Goal: Contribute content: Add original content to the website for others to see

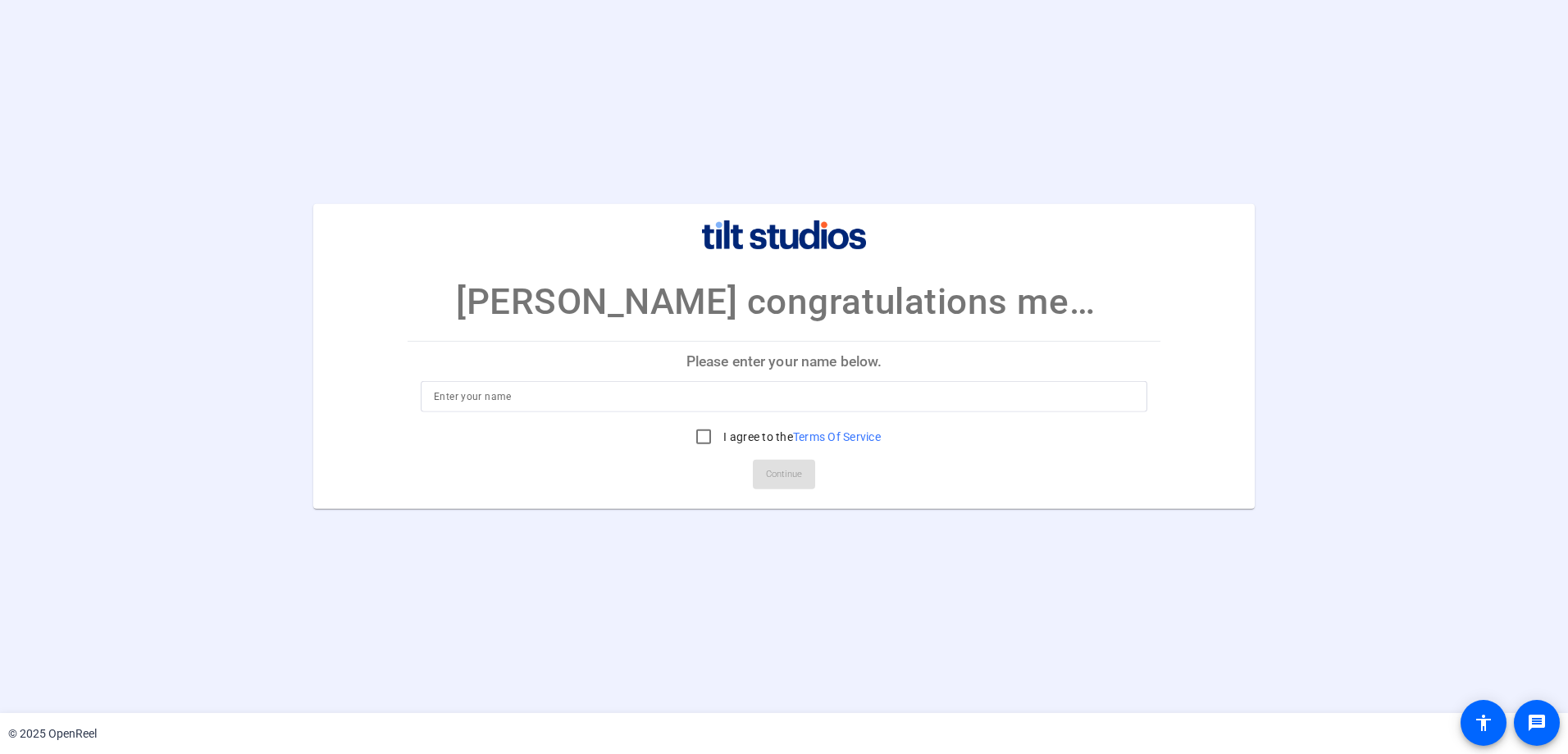
click at [477, 394] on input at bounding box center [784, 397] width 700 height 20
type input "James Huang"
click at [702, 432] on input "I agree to the Terms Of Service" at bounding box center [704, 437] width 33 height 33
checkbox input "true"
click at [787, 476] on span "Continue" at bounding box center [783, 474] width 36 height 25
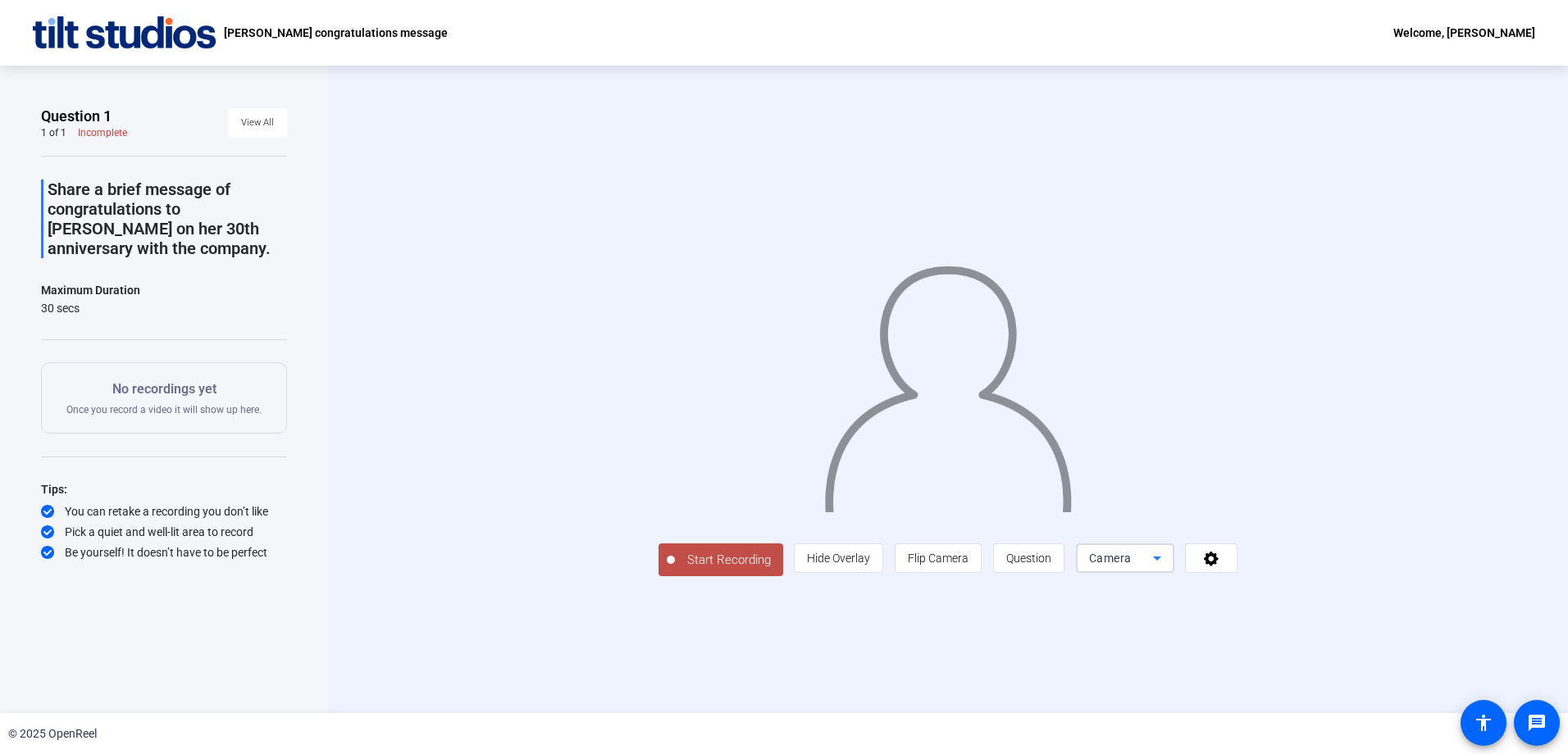
click at [1166, 568] on icon at bounding box center [1157, 558] width 20 height 20
click at [1274, 567] on span "Screen" at bounding box center [1264, 568] width 32 height 20
click at [870, 565] on span "Hide Overlay" at bounding box center [839, 558] width 63 height 13
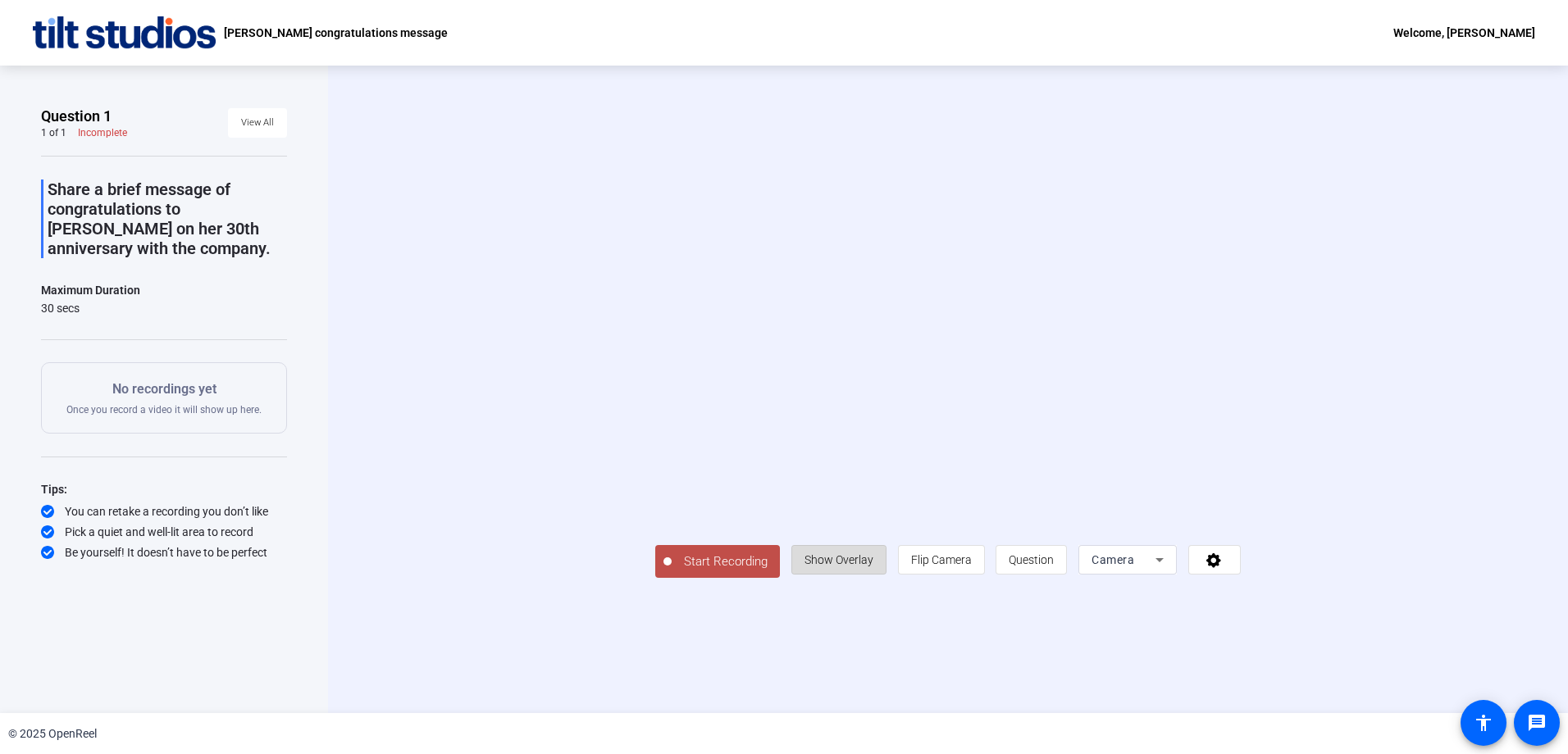
click at [874, 567] on span "Show Overlay" at bounding box center [839, 560] width 69 height 13
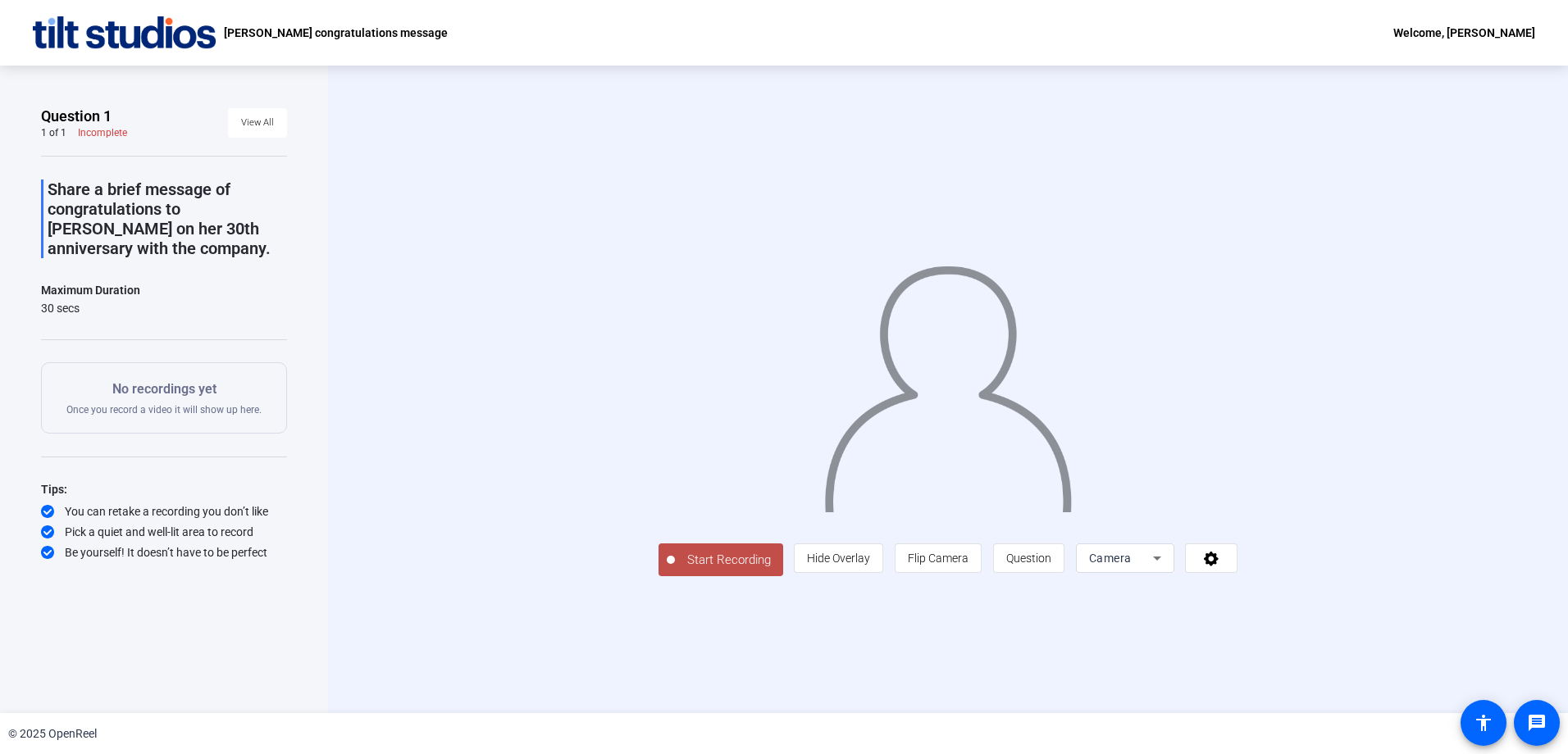
click at [674, 570] on span "Start Recording" at bounding box center [728, 560] width 108 height 19
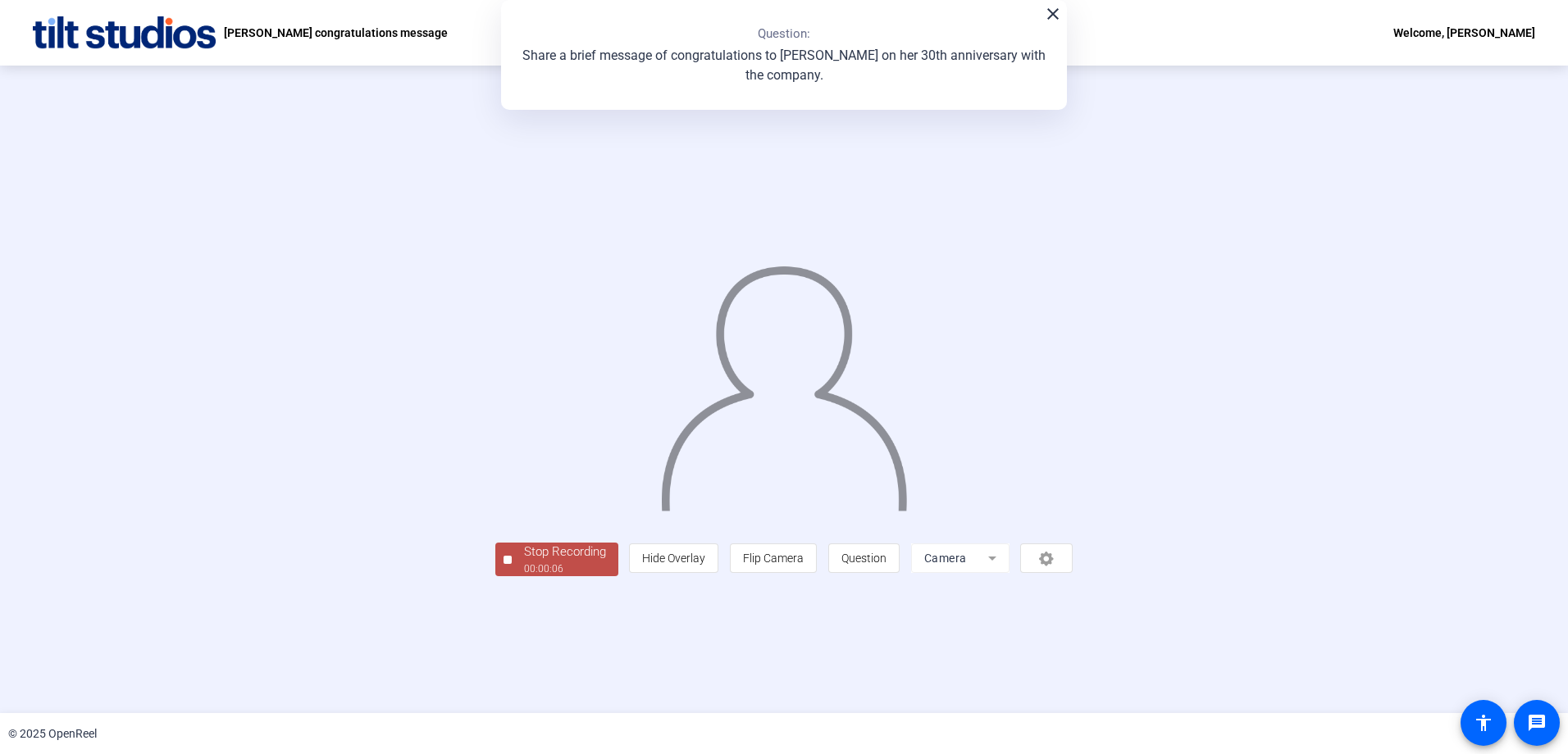
click at [524, 576] on div "00:00:06" at bounding box center [565, 569] width 82 height 15
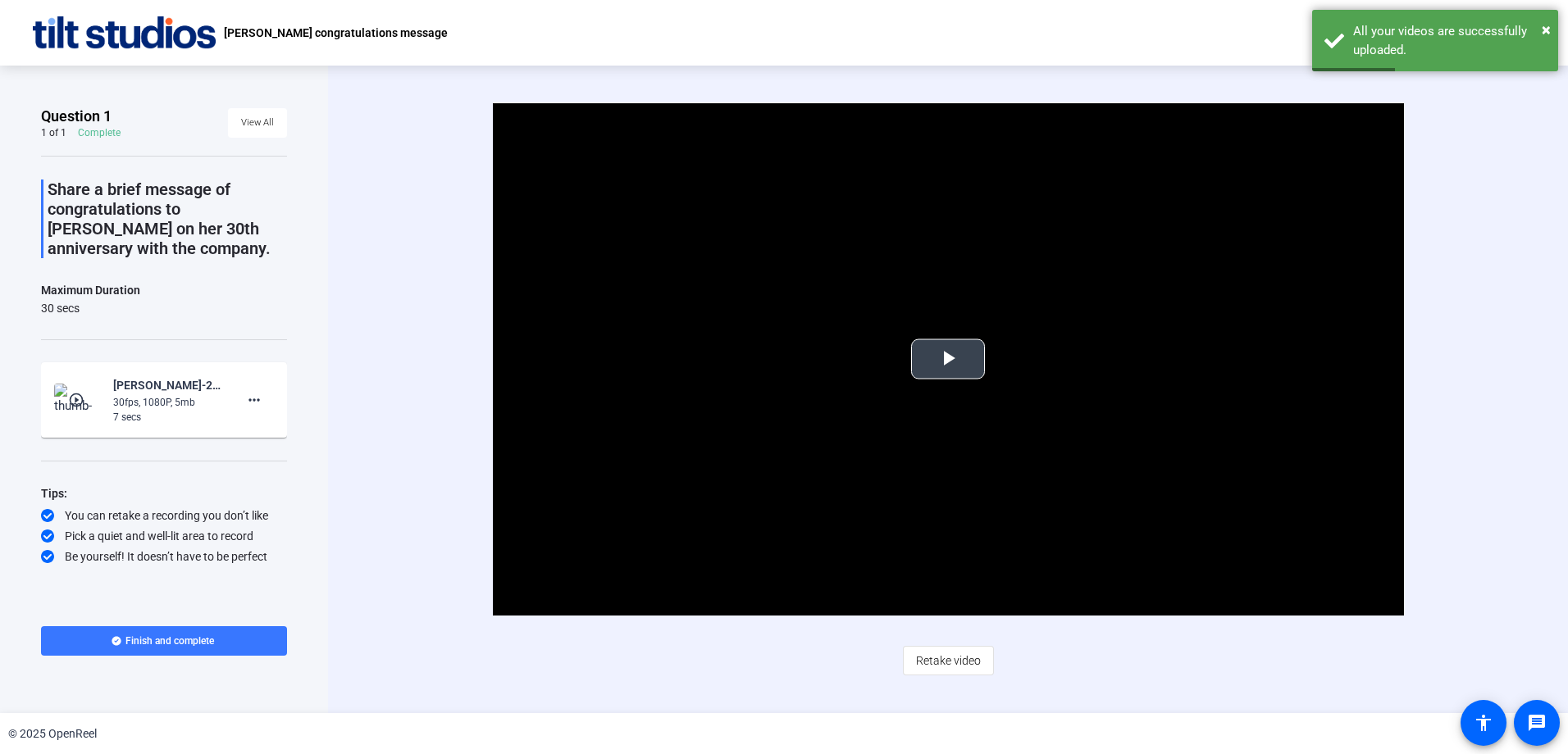
click at [948, 359] on span "Video Player" at bounding box center [948, 359] width 0 height 0
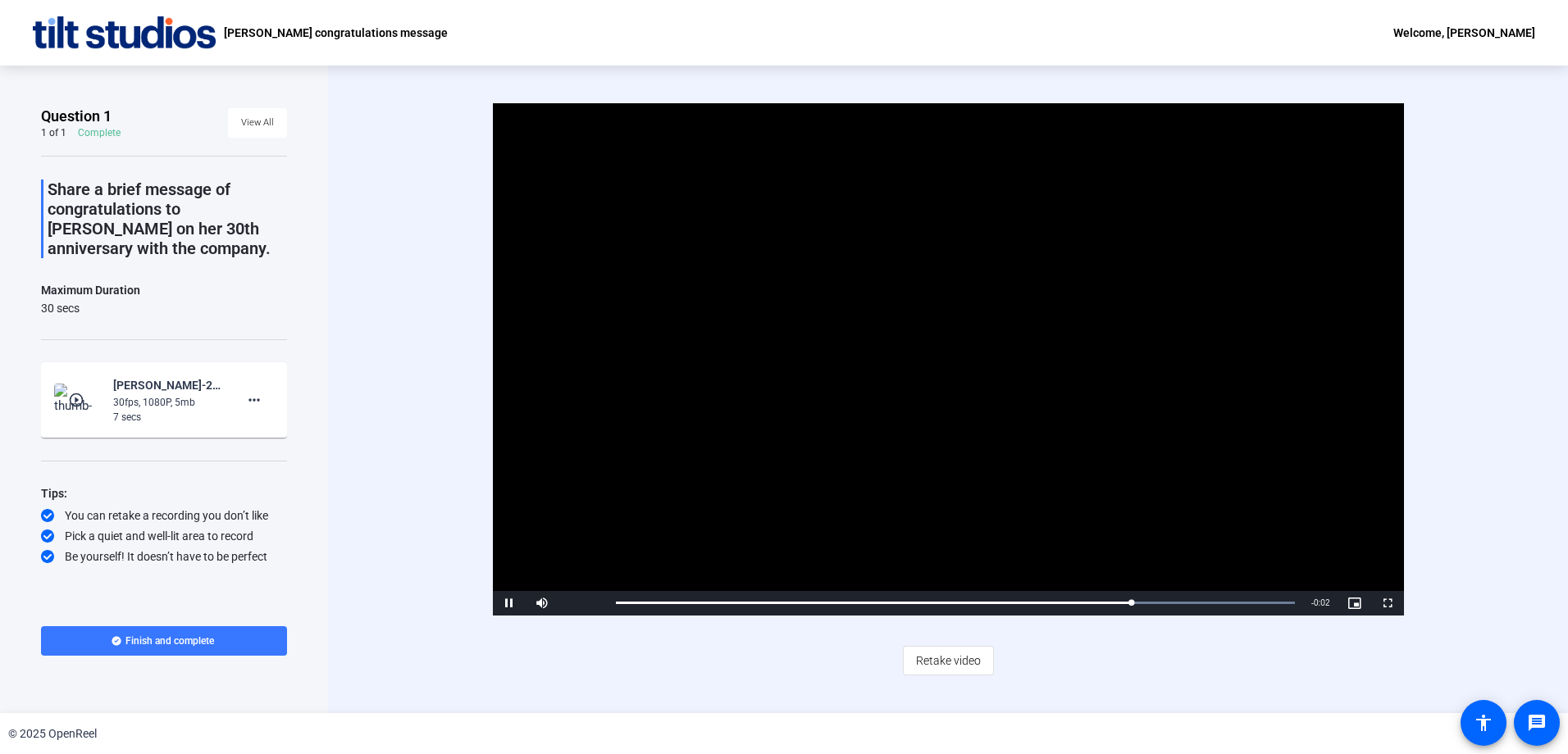
click at [969, 663] on span "Retake video" at bounding box center [948, 661] width 65 height 32
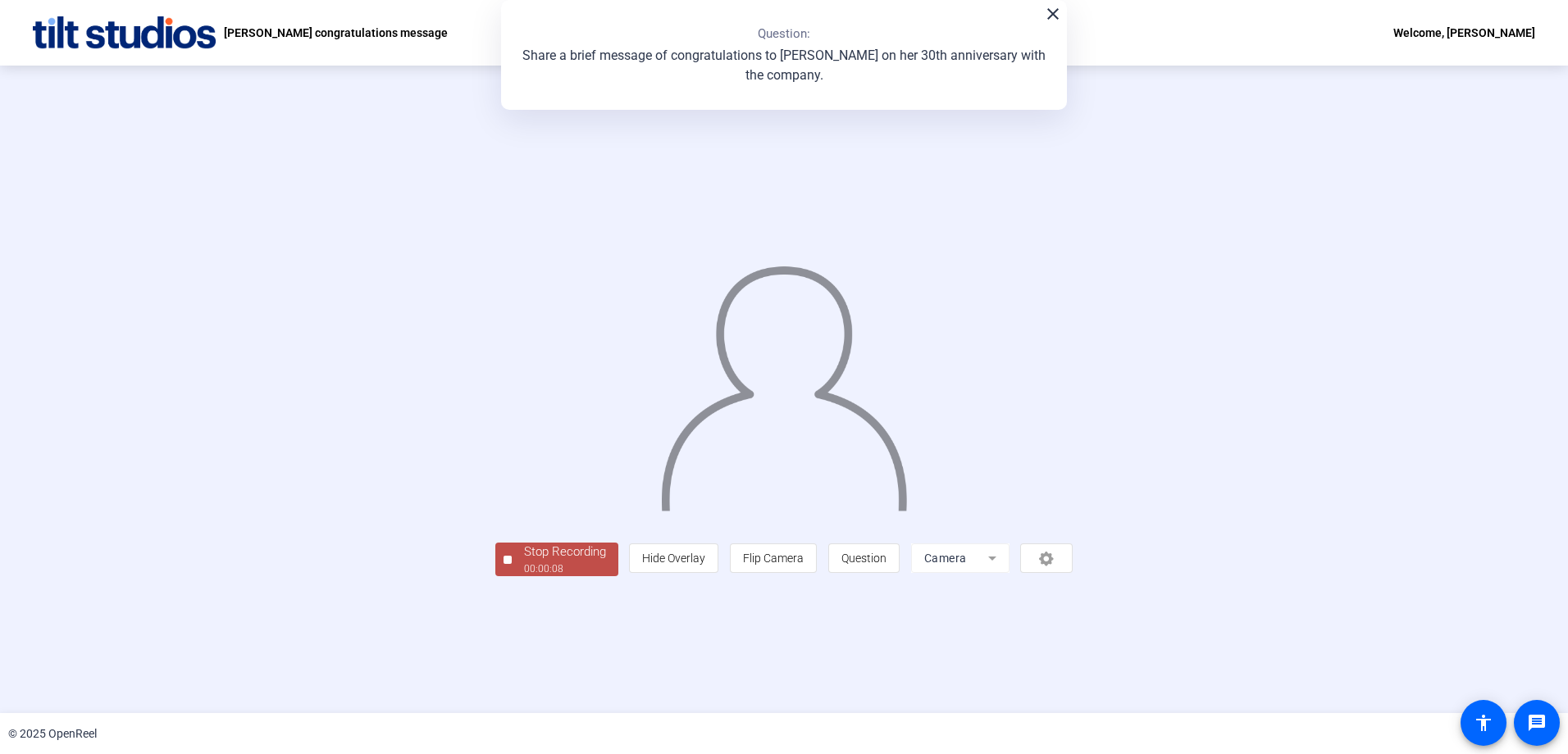
click at [1050, 17] on mat-icon "close" at bounding box center [1053, 14] width 20 height 20
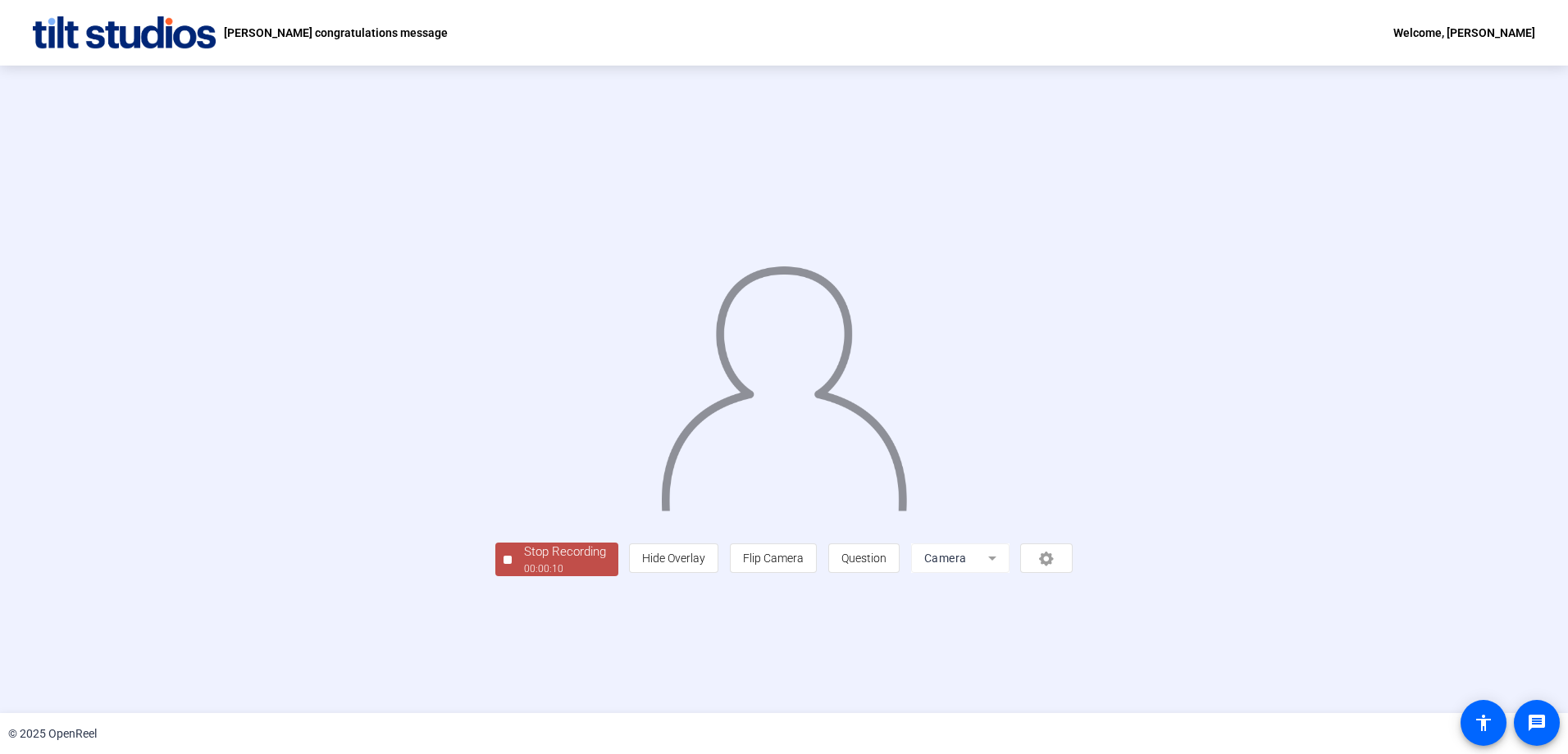
click at [524, 562] on div "Stop Recording" at bounding box center [565, 552] width 82 height 19
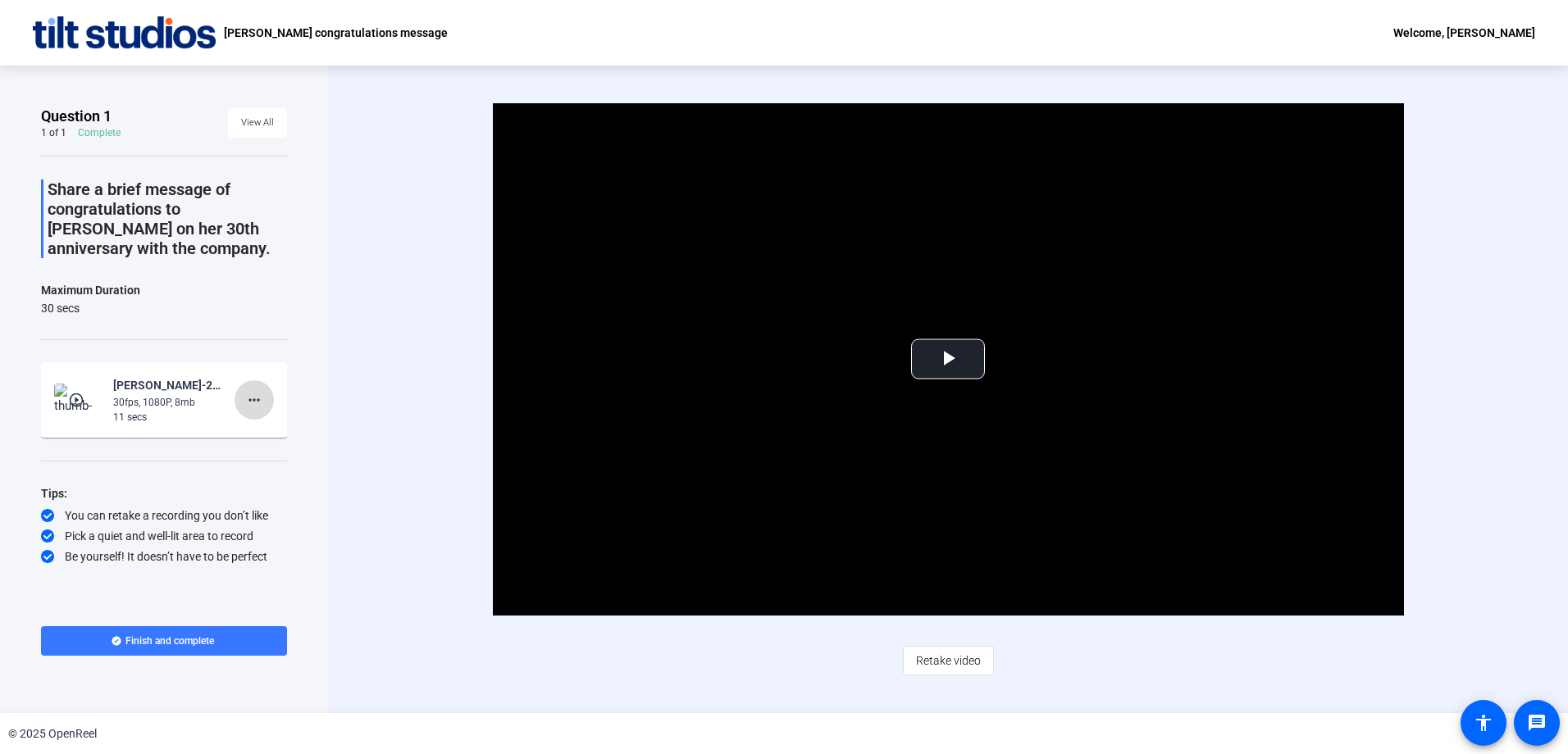
click at [254, 398] on mat-icon "more_horiz" at bounding box center [255, 400] width 20 height 20
click at [257, 437] on span "Delete clip" at bounding box center [280, 435] width 66 height 20
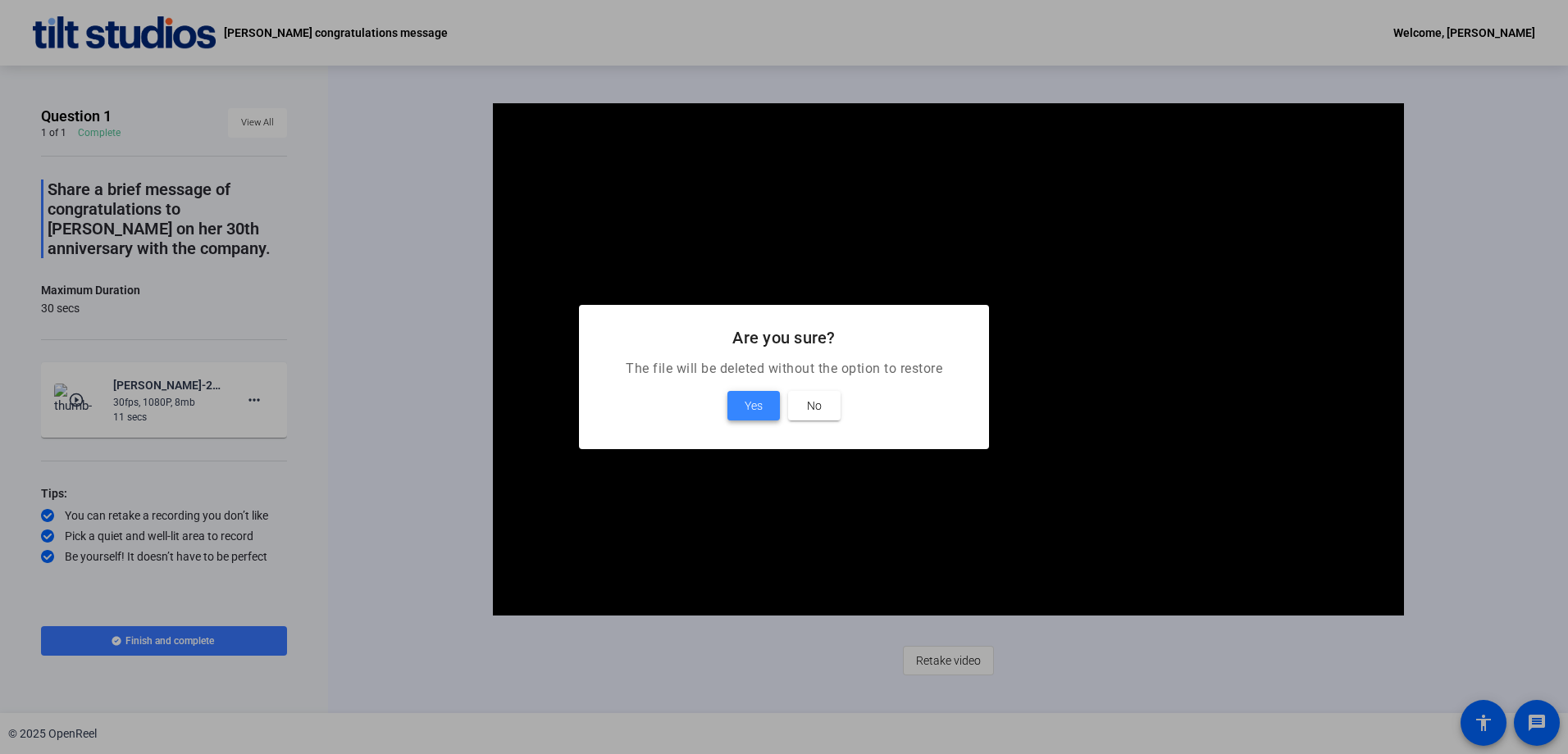
click at [747, 401] on span "Yes" at bounding box center [753, 406] width 18 height 20
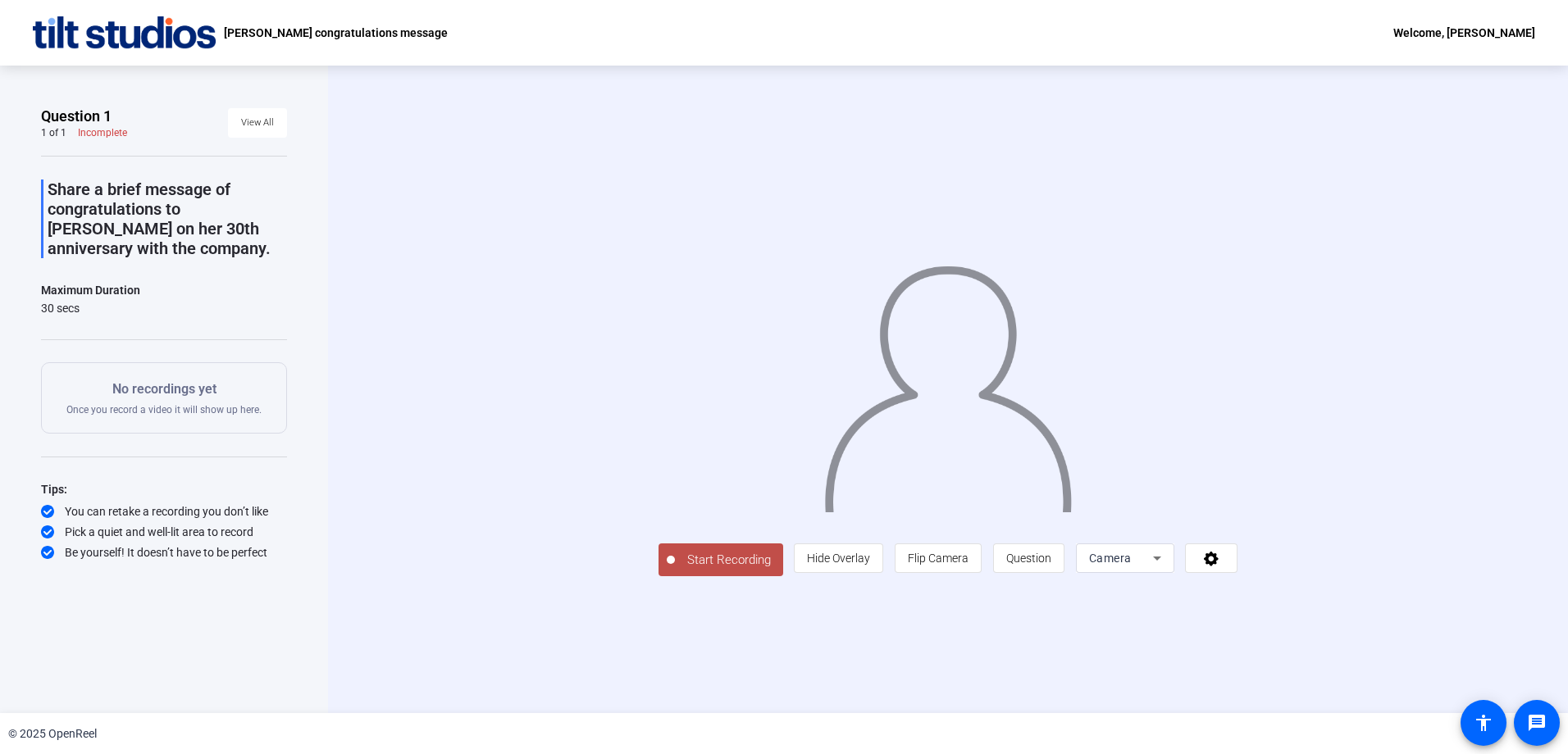
click at [674, 570] on span "Start Recording" at bounding box center [728, 560] width 108 height 19
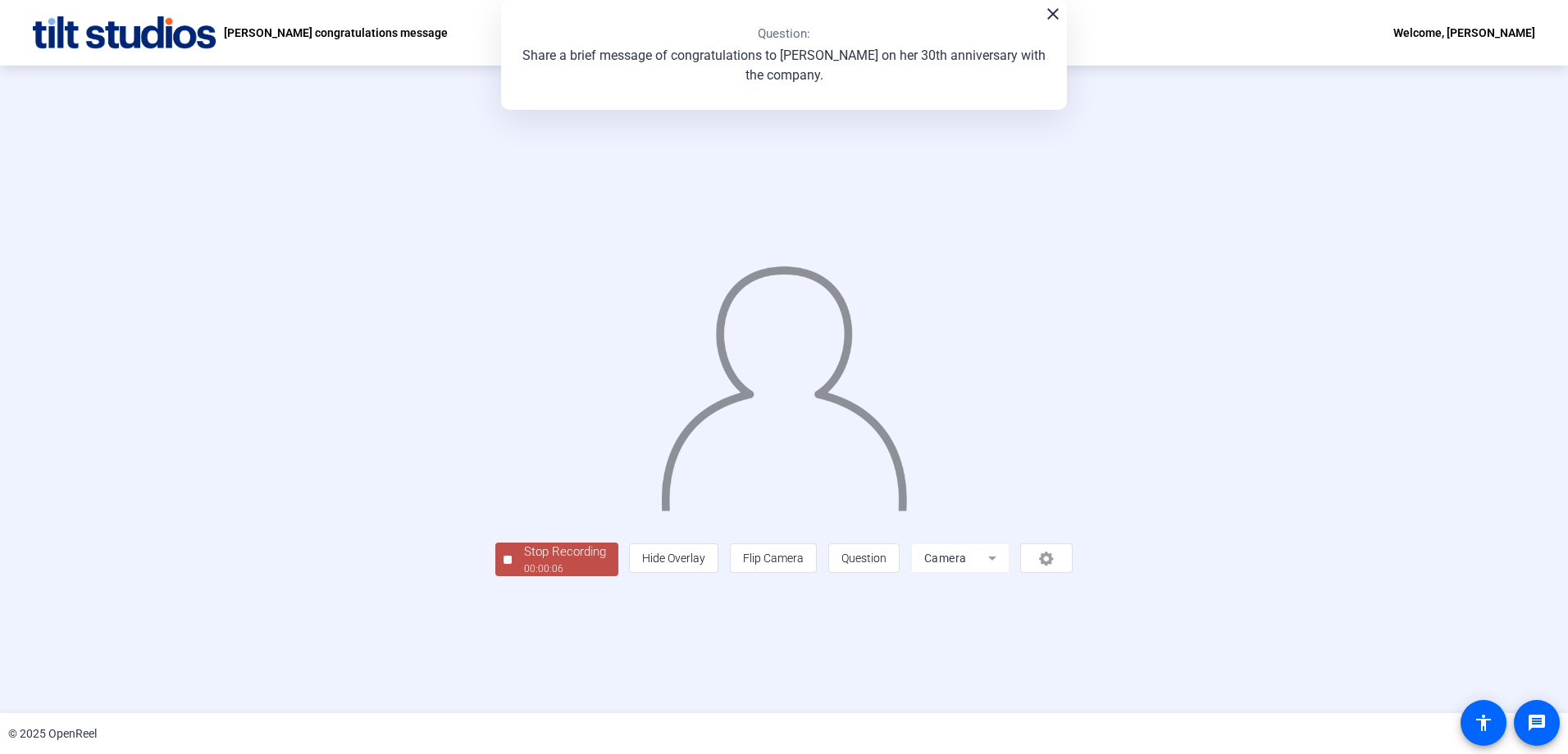
click at [524, 576] on div "00:00:06" at bounding box center [565, 569] width 82 height 15
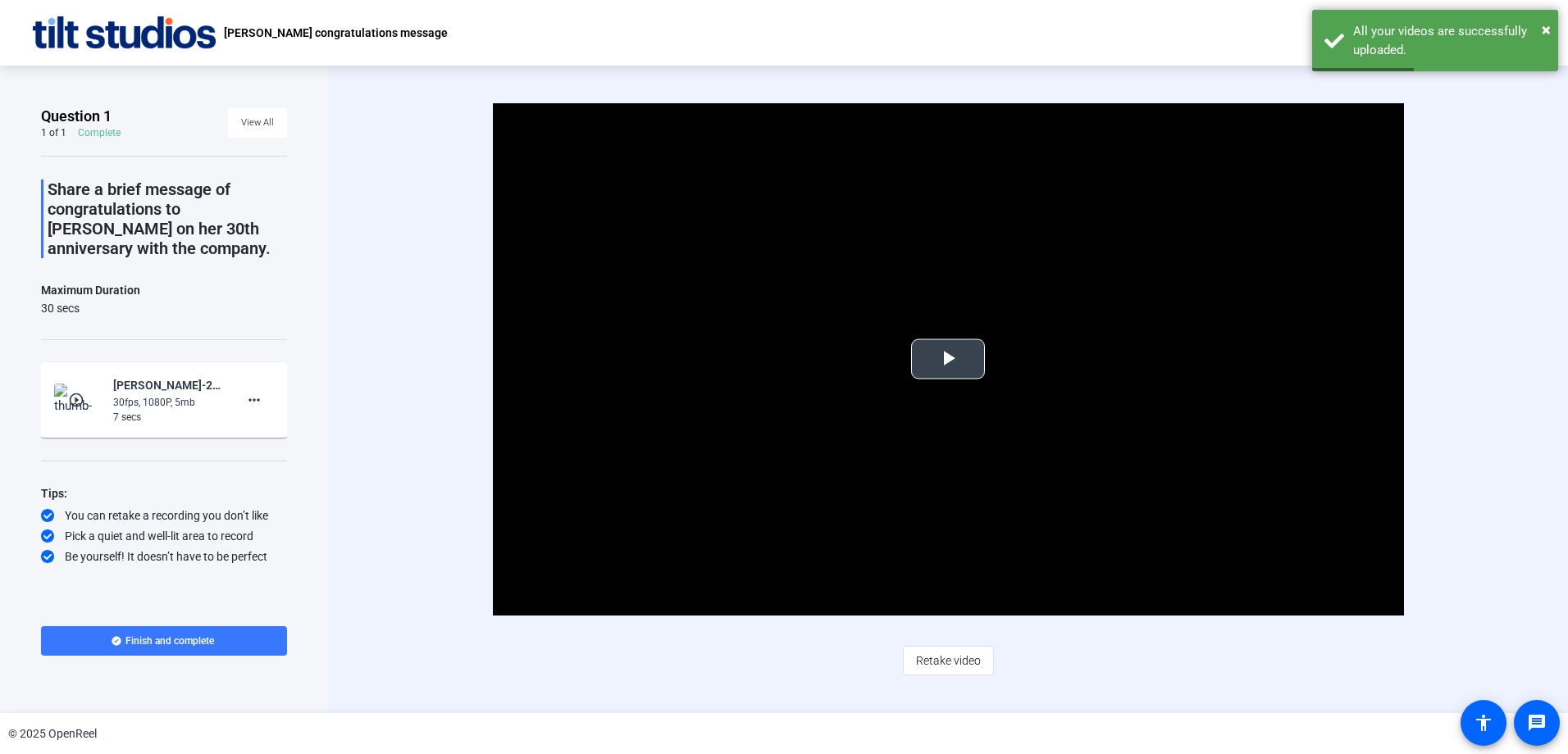
click at [948, 359] on span "Video Player" at bounding box center [948, 359] width 0 height 0
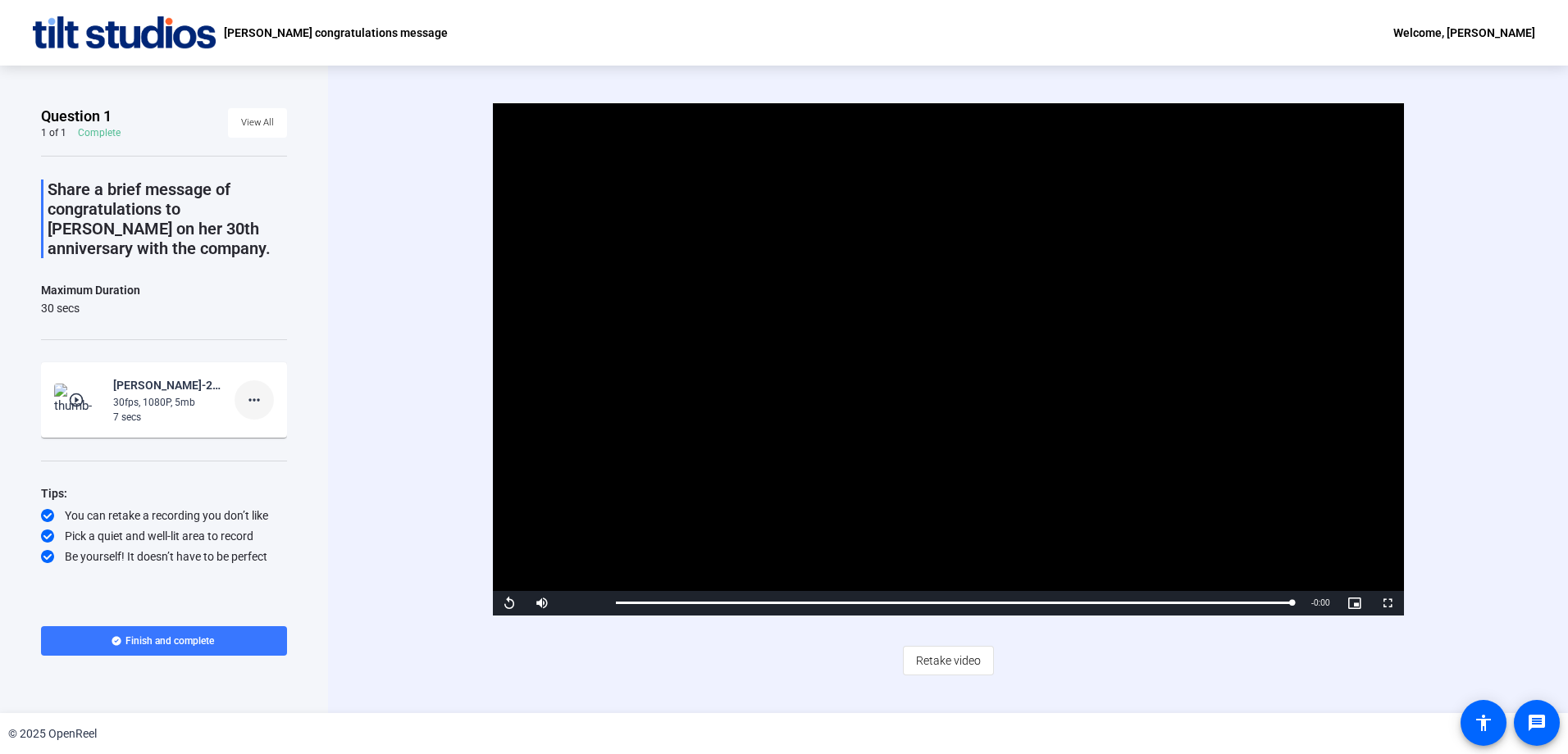
click at [252, 399] on mat-icon "more_horiz" at bounding box center [255, 400] width 20 height 20
click at [274, 435] on span "Delete clip" at bounding box center [280, 435] width 66 height 20
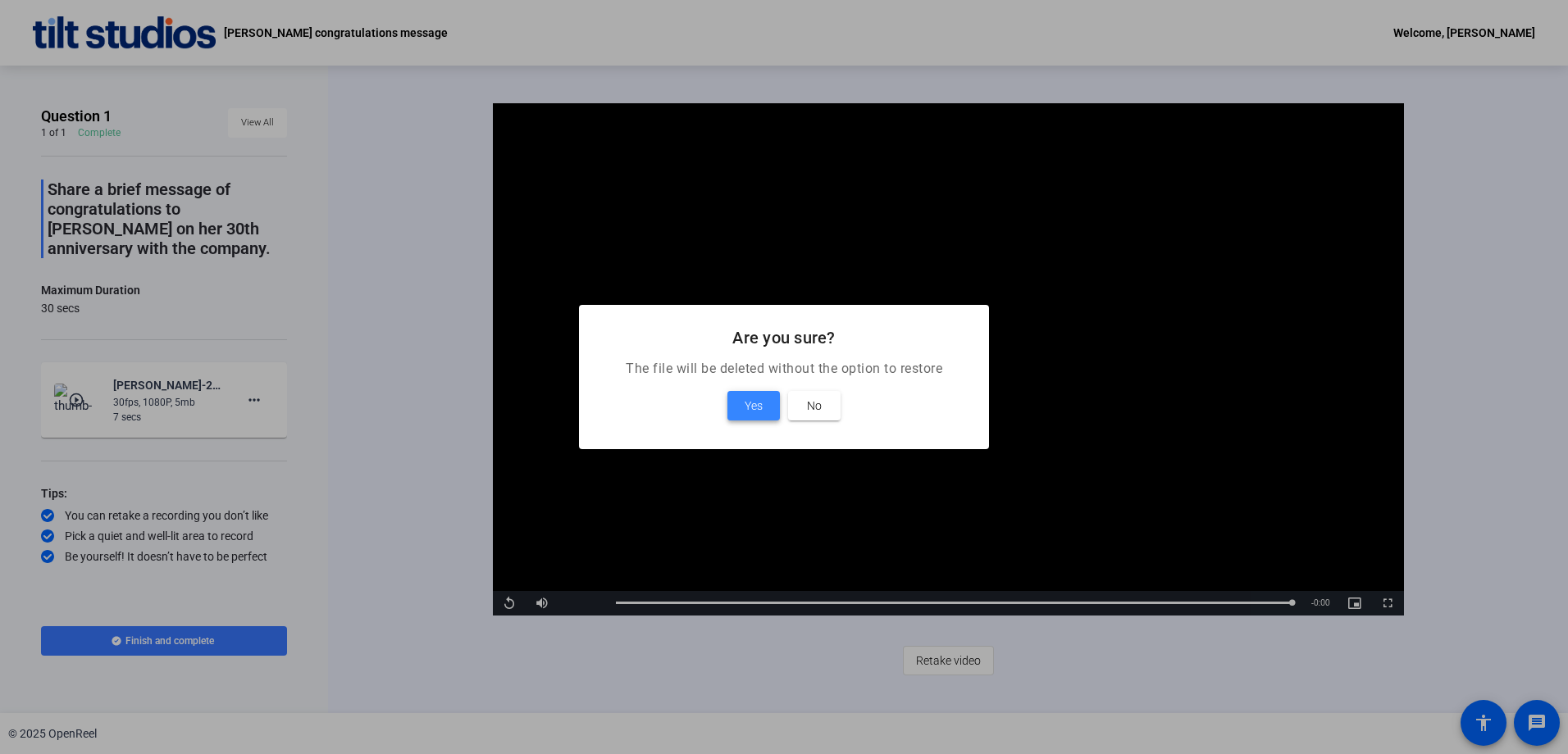
click at [753, 406] on span "Yes" at bounding box center [753, 406] width 18 height 20
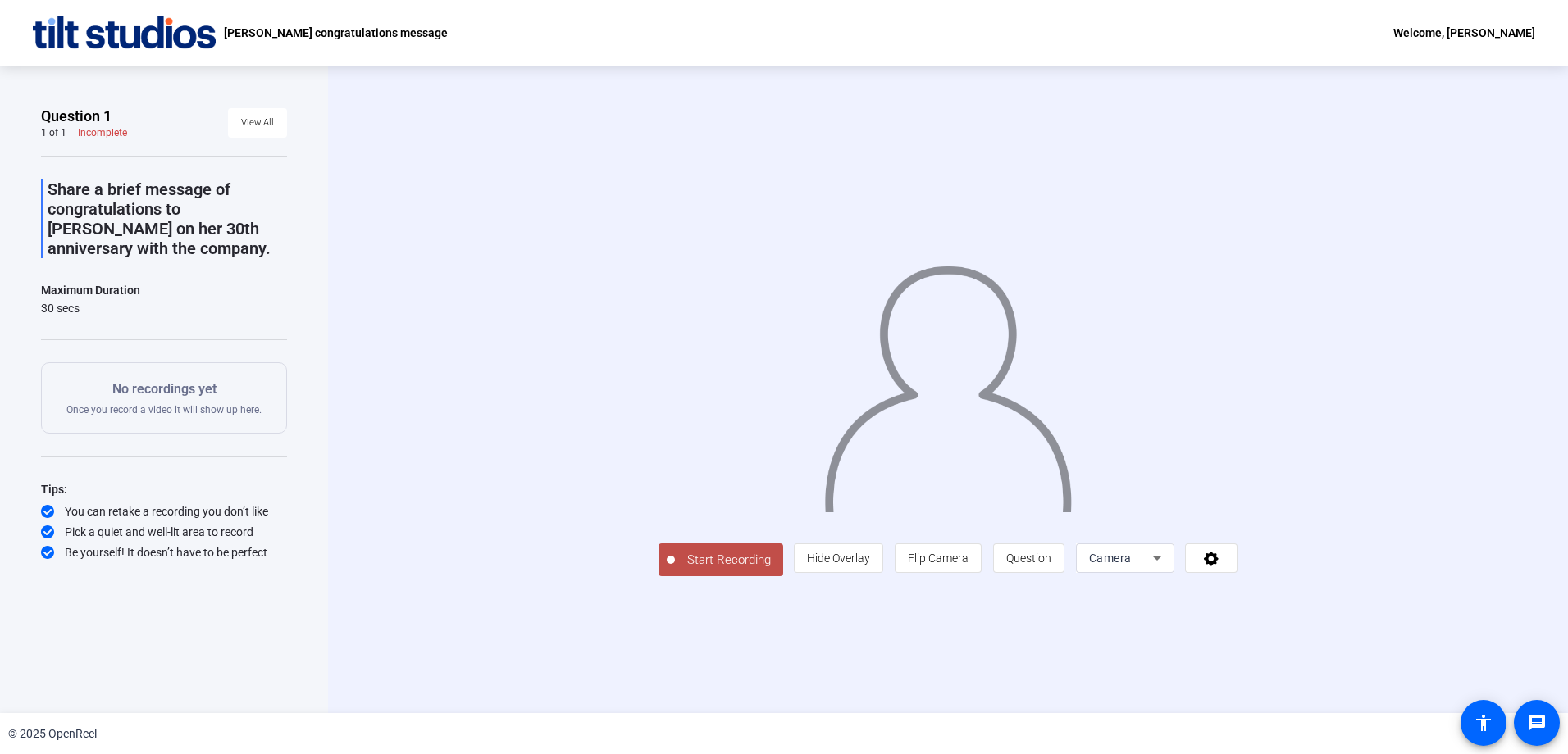
click at [674, 570] on span "Start Recording" at bounding box center [728, 560] width 108 height 19
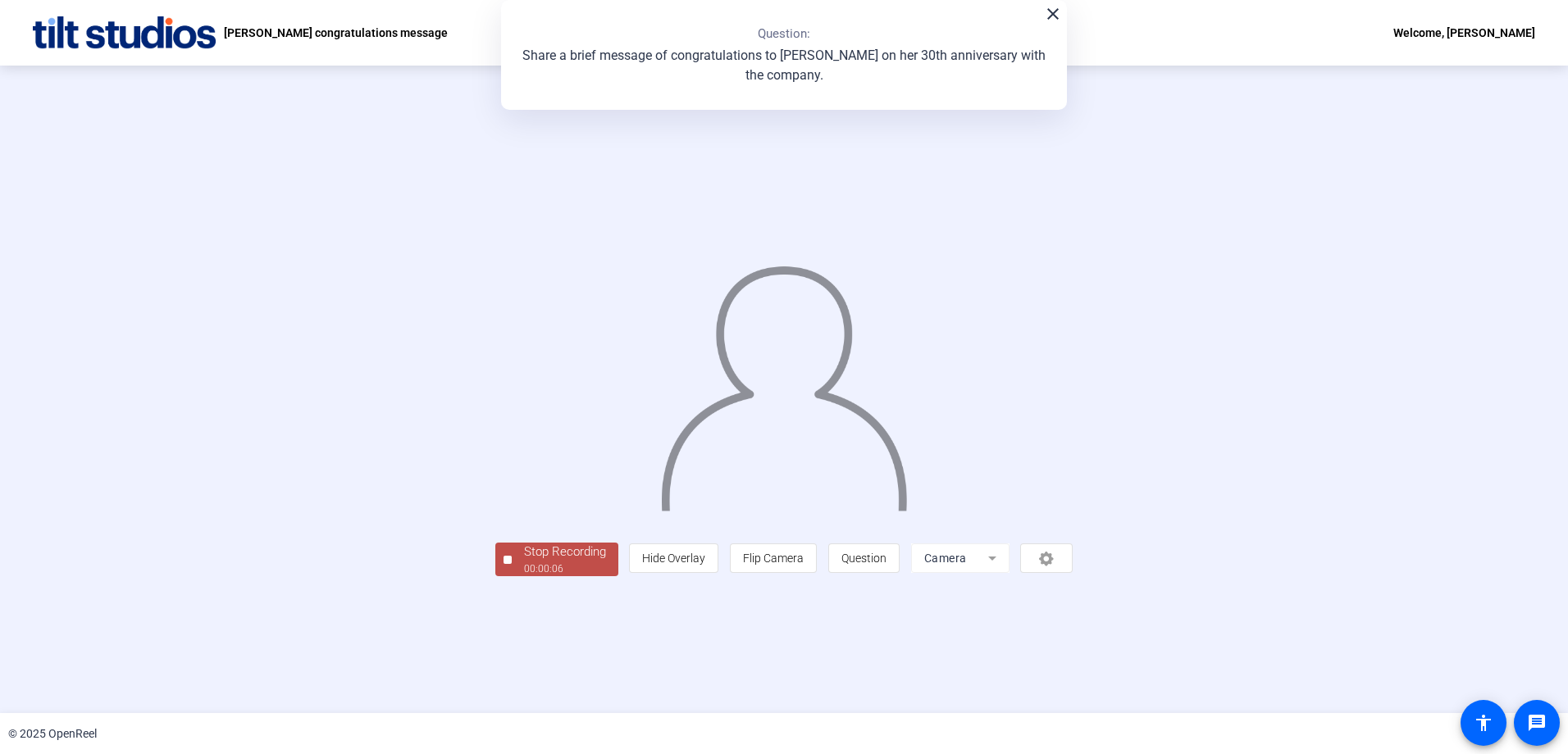
click at [524, 576] on div "00:00:06" at bounding box center [565, 569] width 82 height 15
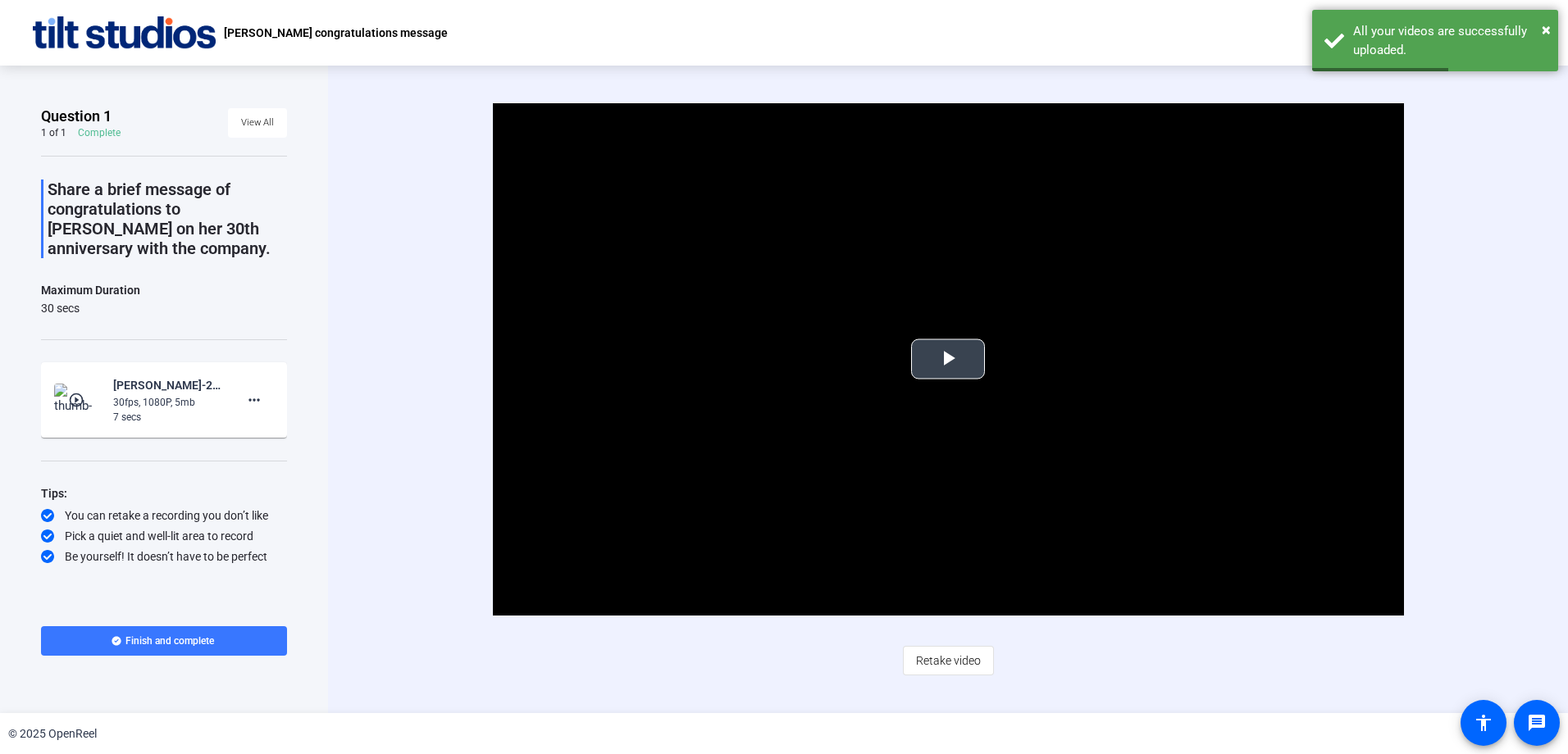
click at [948, 359] on span "Video Player" at bounding box center [948, 359] width 0 height 0
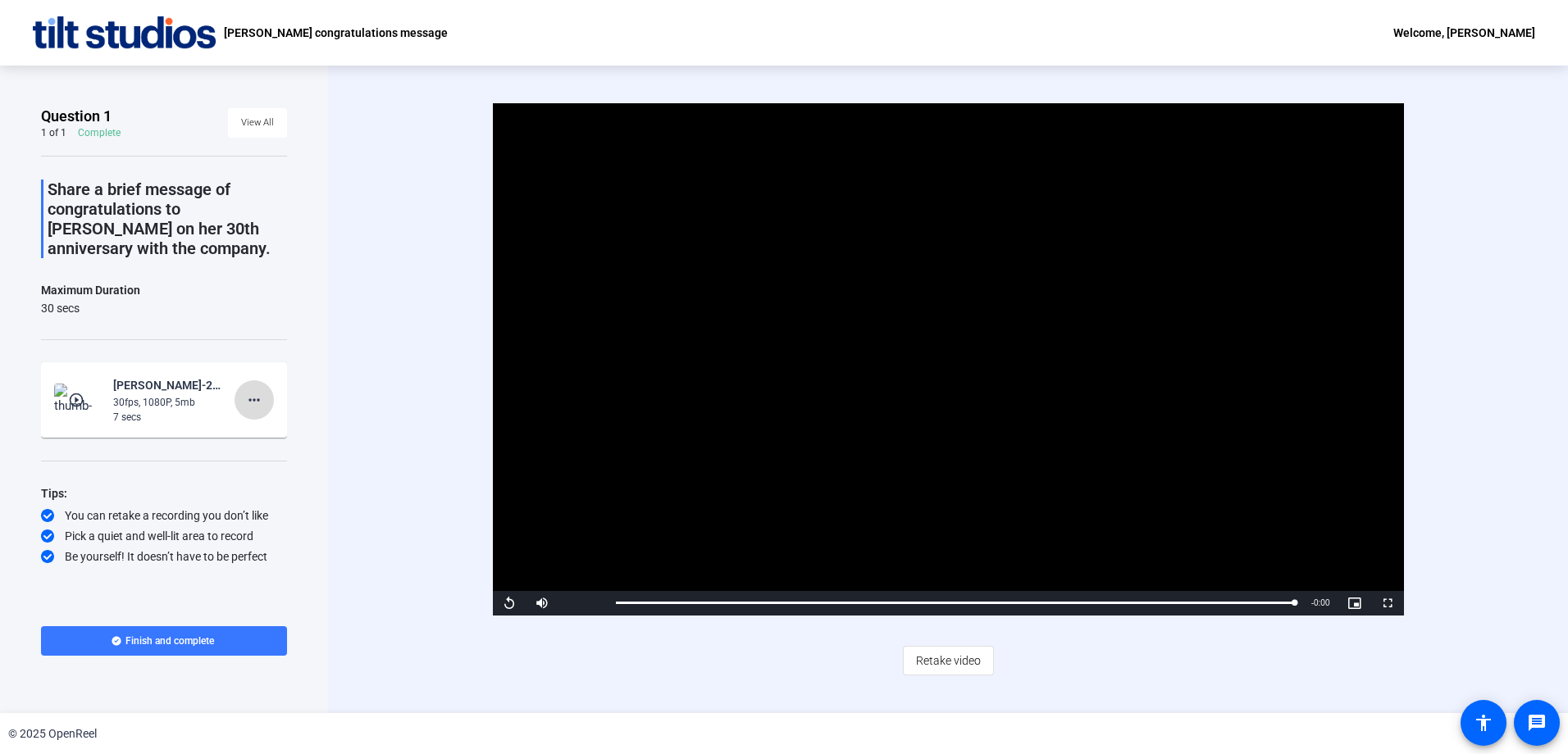
click at [261, 395] on mat-icon "more_horiz" at bounding box center [255, 400] width 20 height 20
click at [276, 435] on span "Delete clip" at bounding box center [280, 435] width 66 height 20
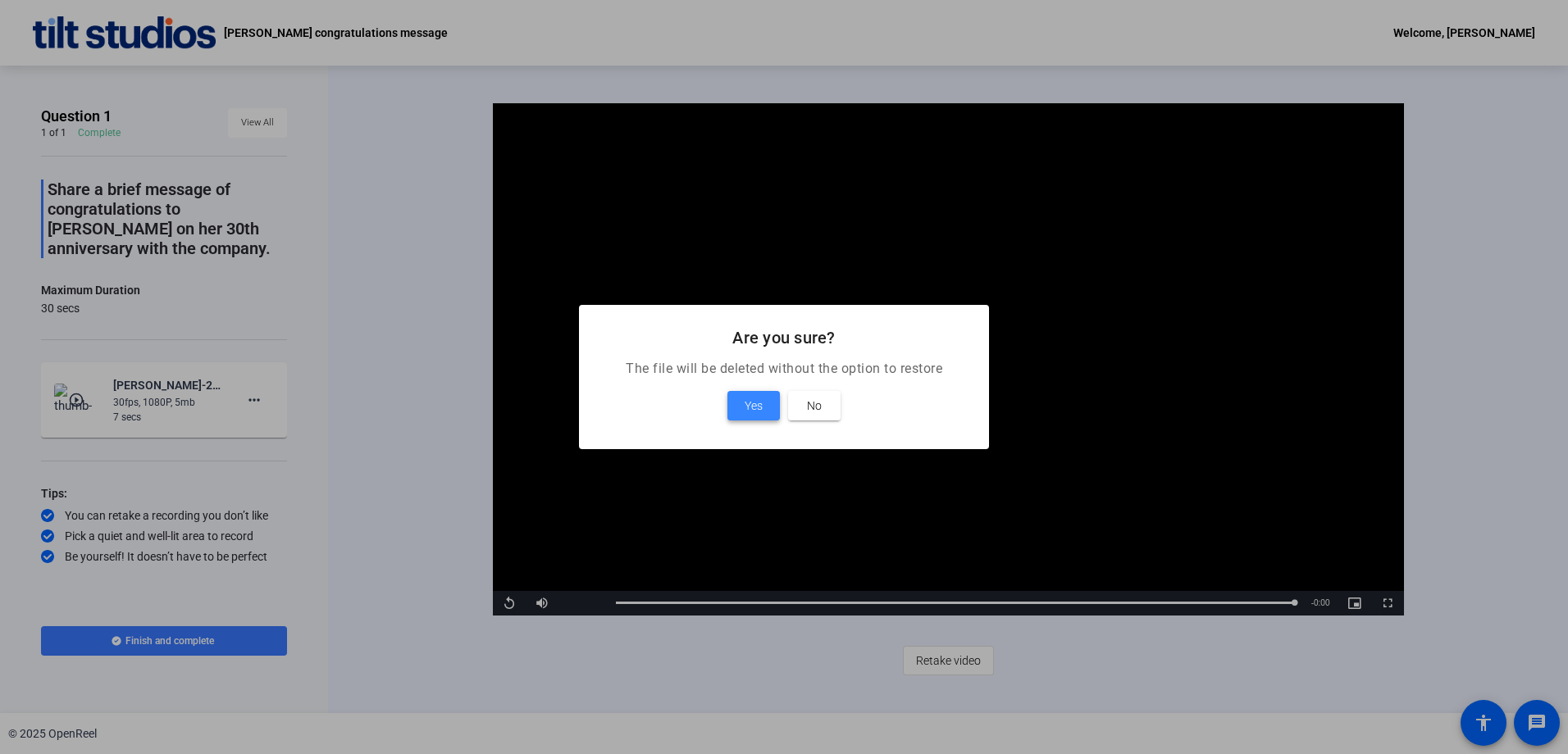
click at [747, 416] on span at bounding box center [753, 406] width 52 height 39
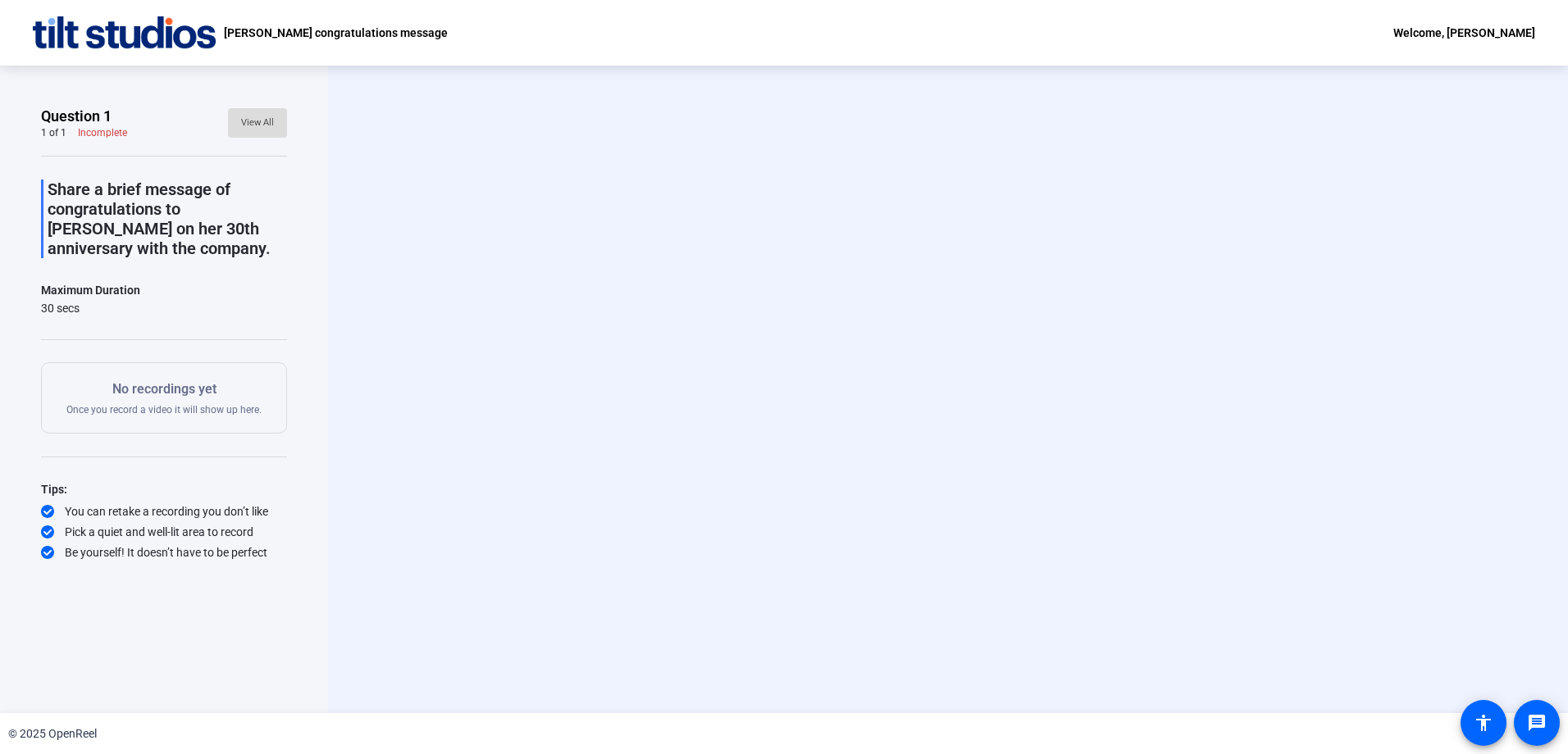
click at [268, 125] on span "View All" at bounding box center [258, 123] width 33 height 25
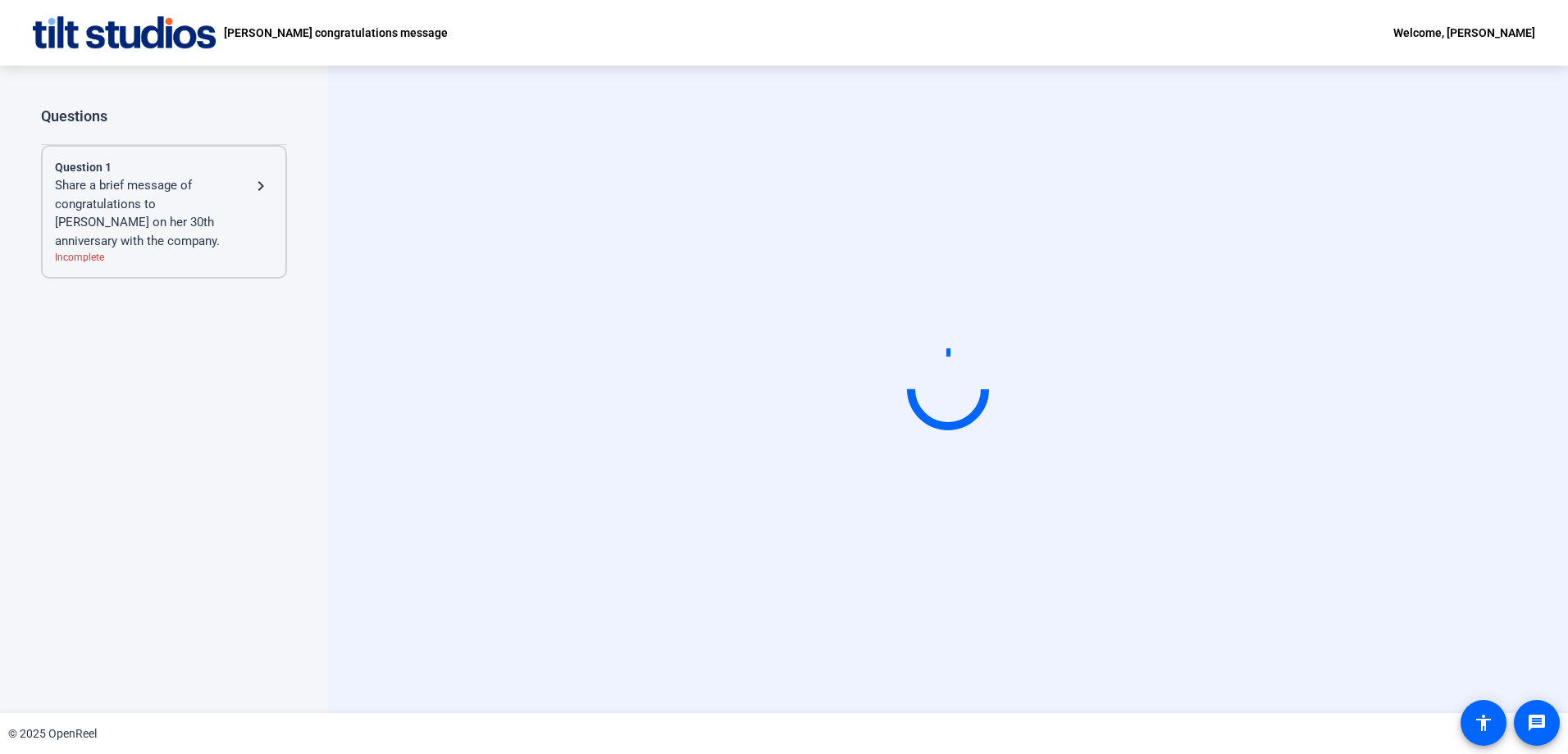
click at [188, 188] on div "Share a brief message of congratulations to [PERSON_NAME] on her 30th anniversa…" at bounding box center [153, 213] width 196 height 74
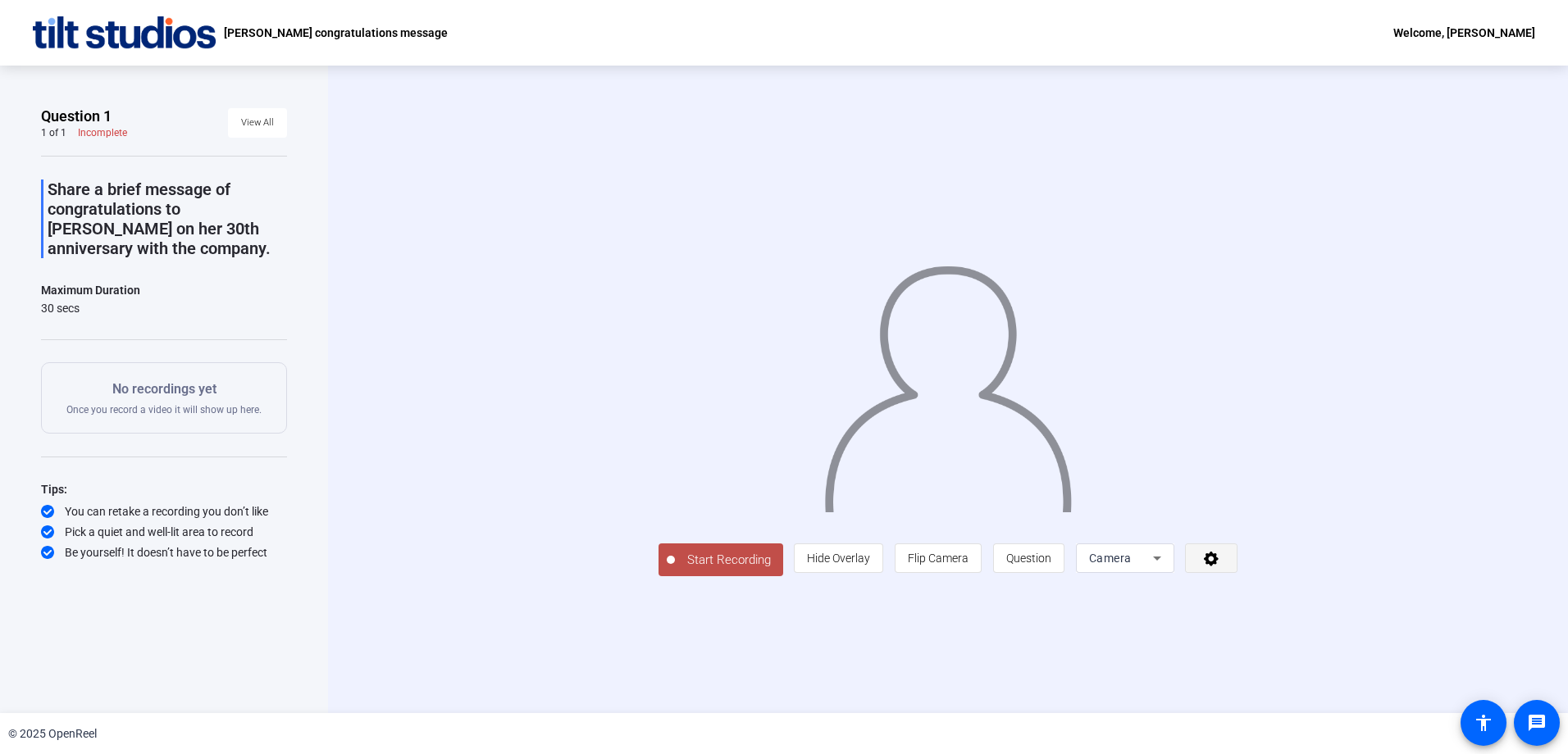
click at [1219, 567] on icon at bounding box center [1211, 559] width 15 height 15
click at [1381, 656] on div at bounding box center [784, 377] width 1568 height 754
click at [1166, 568] on icon at bounding box center [1157, 558] width 20 height 20
click at [1330, 656] on div at bounding box center [784, 377] width 1568 height 754
click at [1051, 565] on span "Question" at bounding box center [1029, 558] width 45 height 13
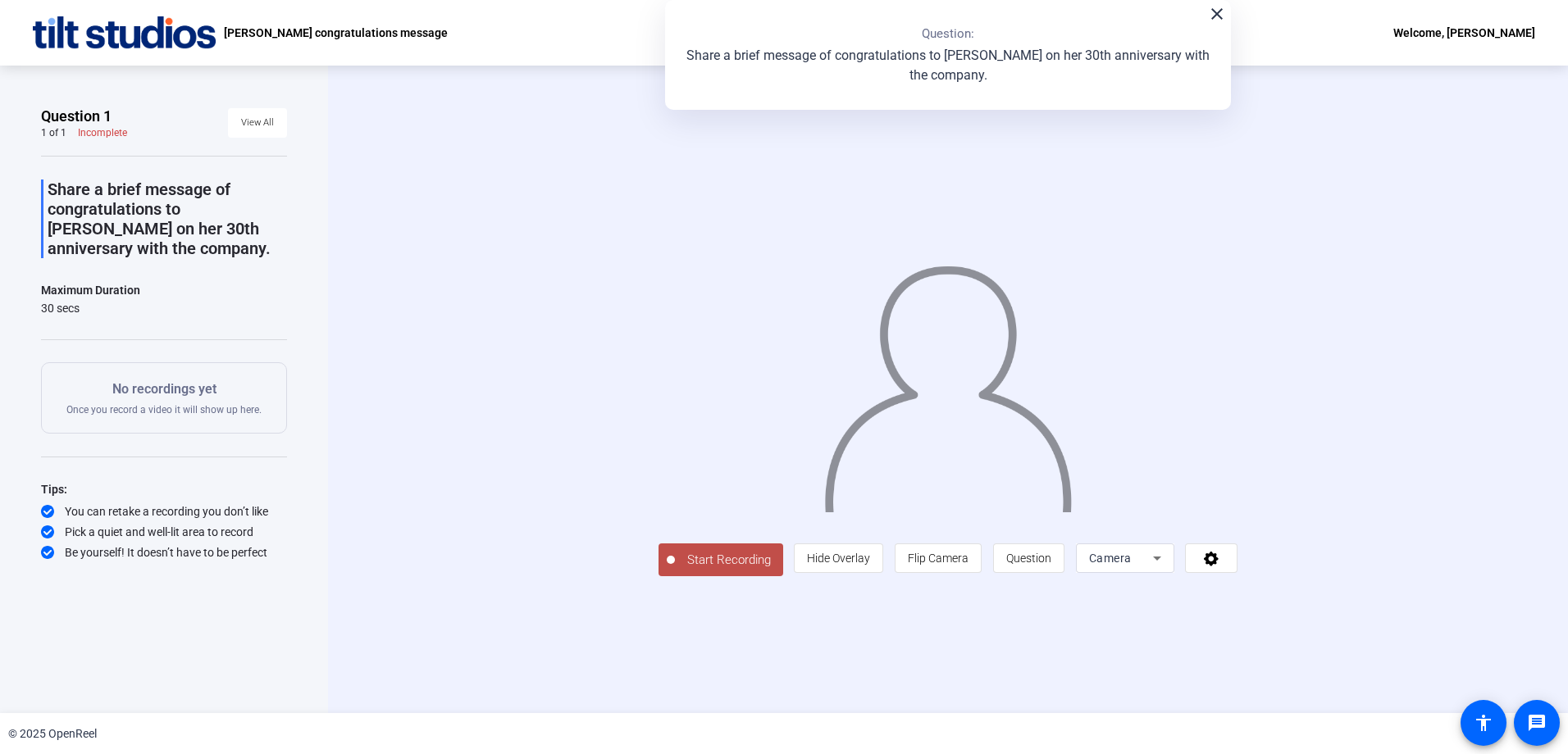
click at [1219, 17] on mat-icon "close" at bounding box center [1217, 14] width 20 height 20
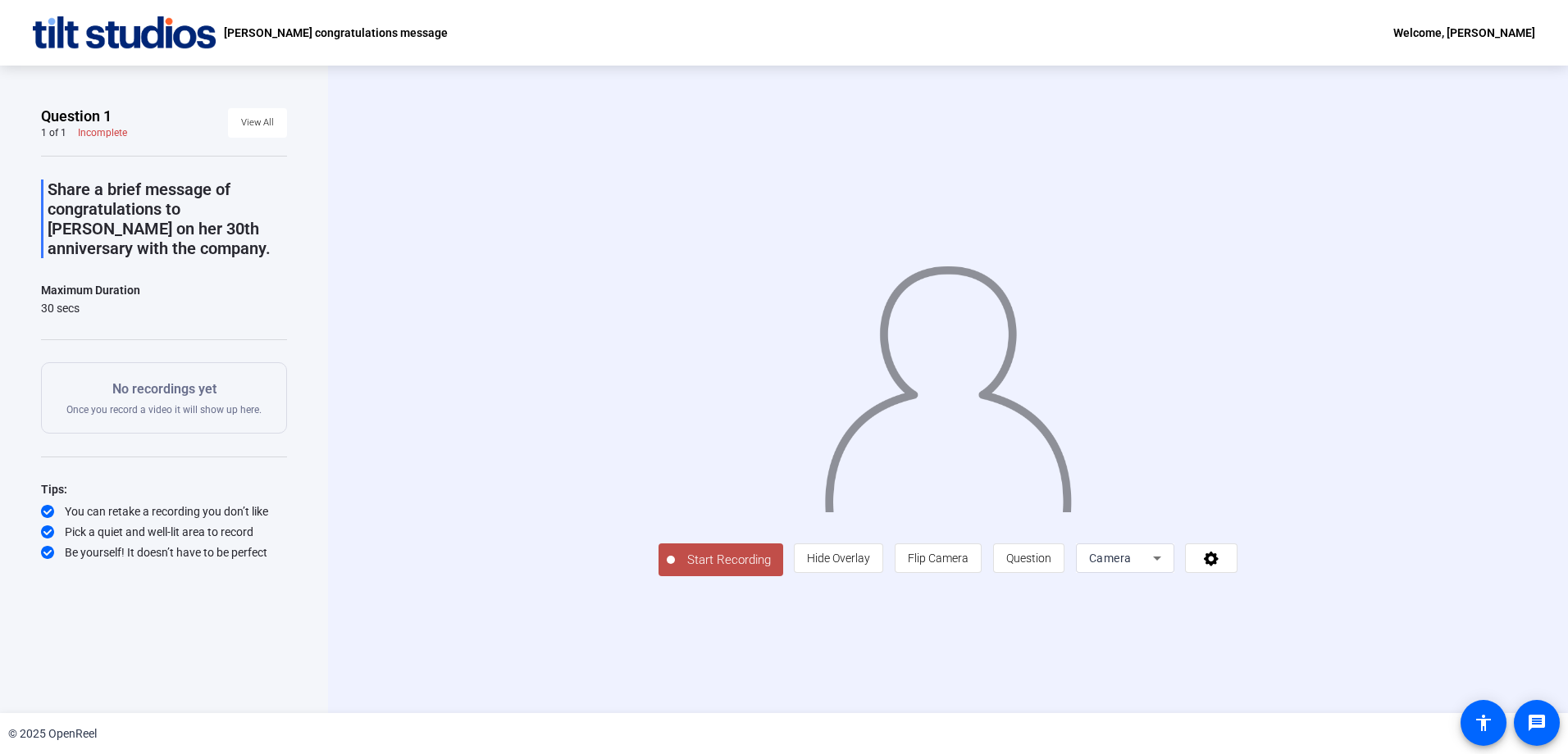
click at [674, 570] on span "Start Recording" at bounding box center [728, 560] width 108 height 19
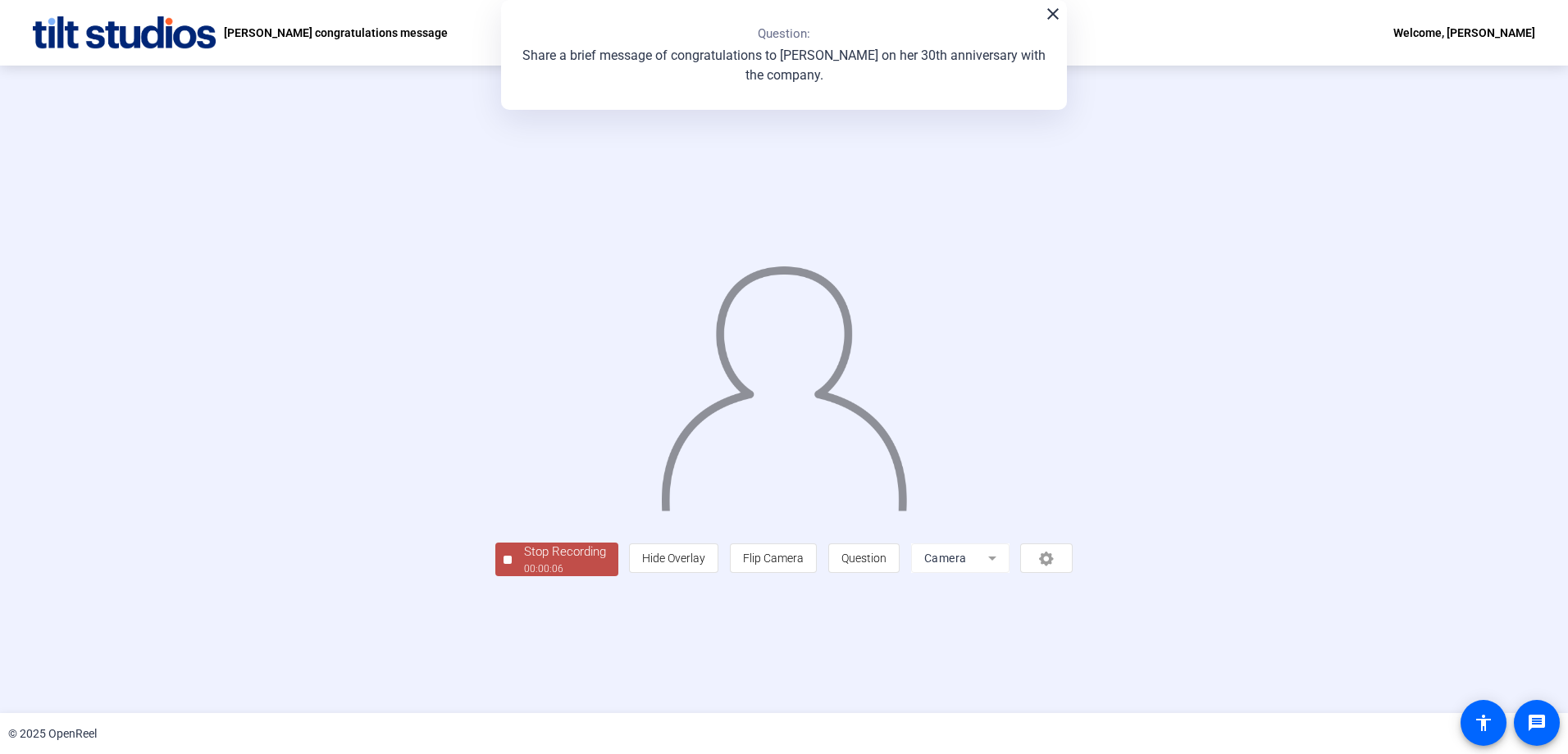
drag, startPoint x: 444, startPoint y: 619, endPoint x: 442, endPoint y: 643, distance: 24.1
click at [495, 528] on div at bounding box center [784, 364] width 578 height 324
click at [524, 562] on div "Stop Recording" at bounding box center [565, 552] width 82 height 19
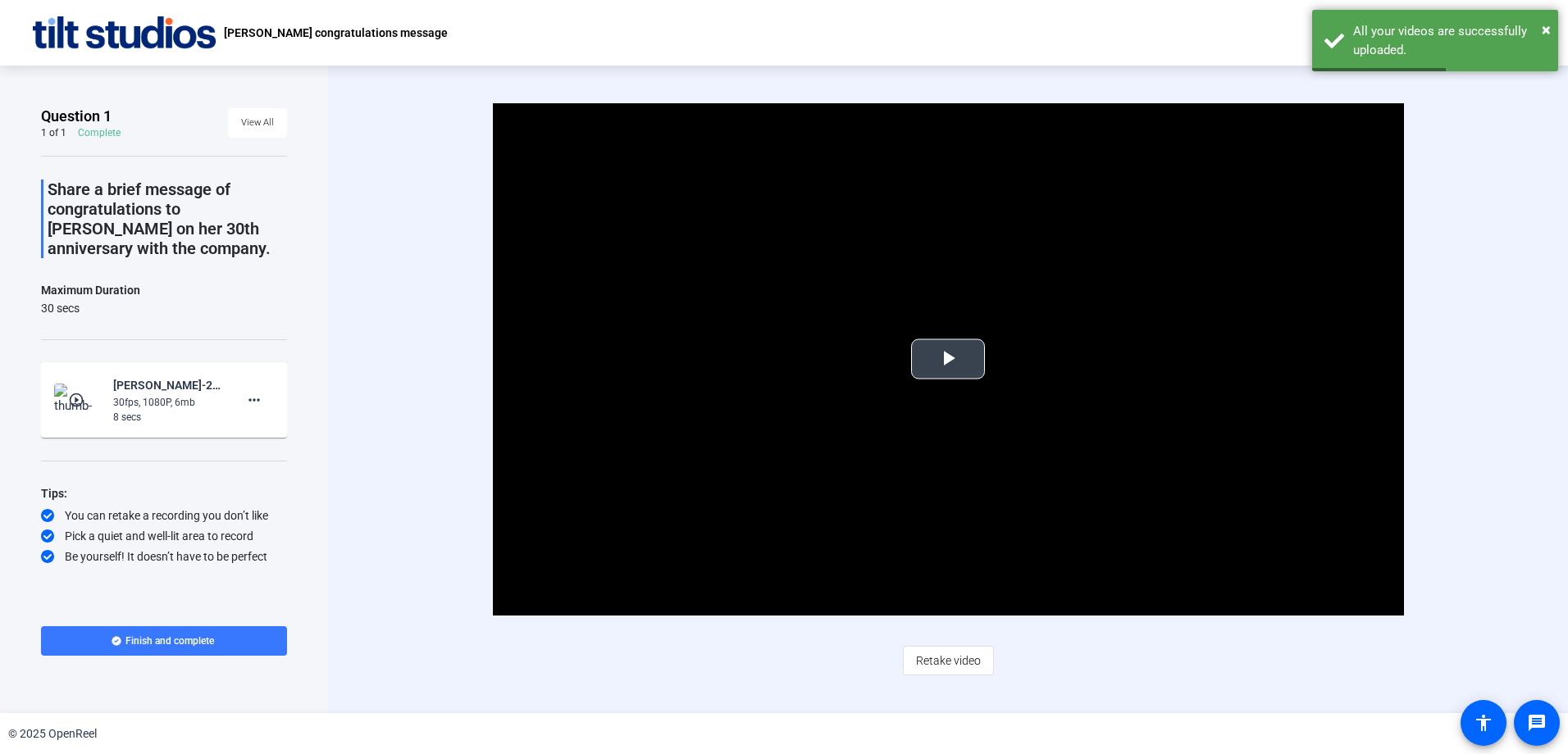
click at [948, 359] on span "Video Player" at bounding box center [948, 359] width 0 height 0
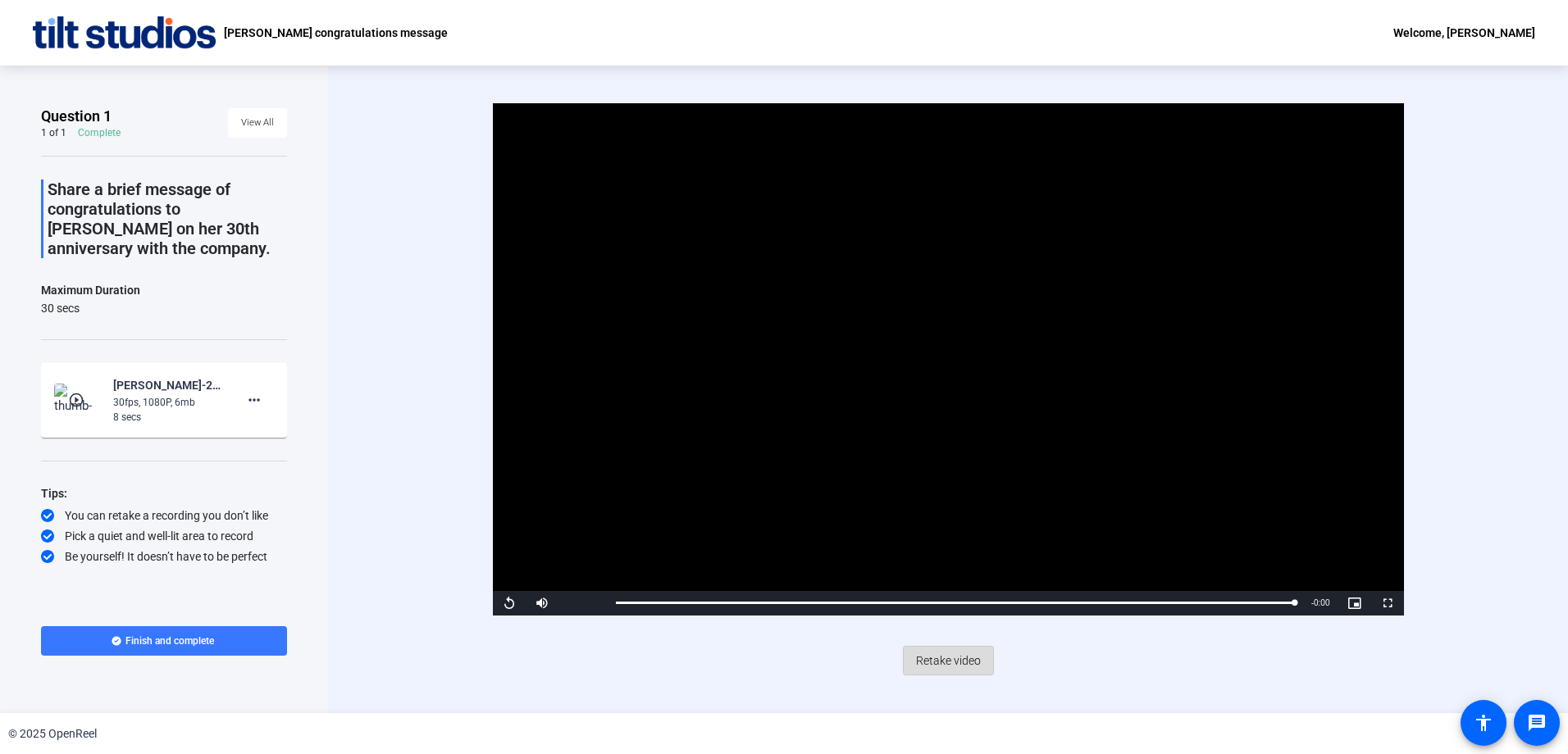
click at [966, 667] on span "Retake video" at bounding box center [948, 661] width 65 height 32
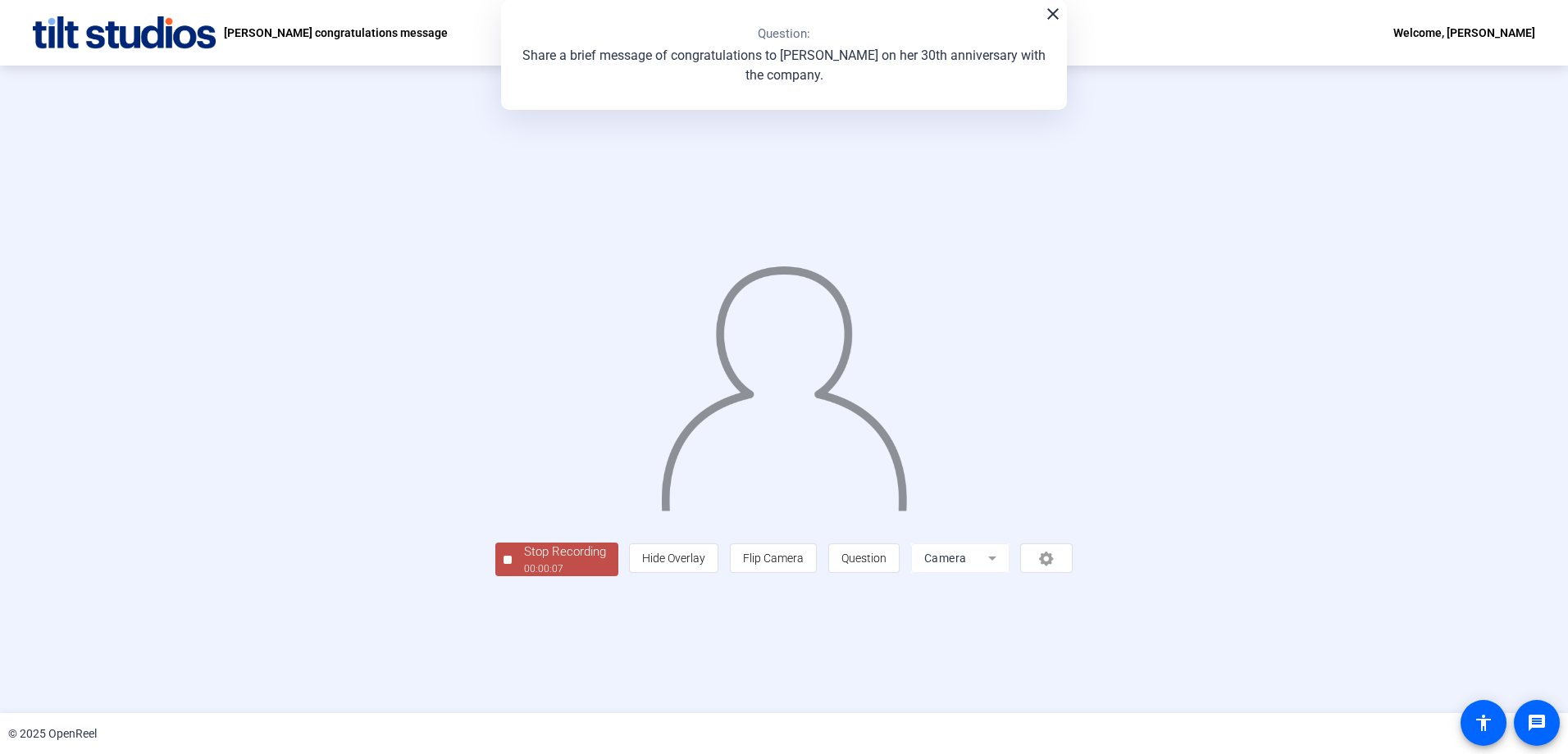
click at [524, 562] on div "Stop Recording" at bounding box center [565, 552] width 82 height 19
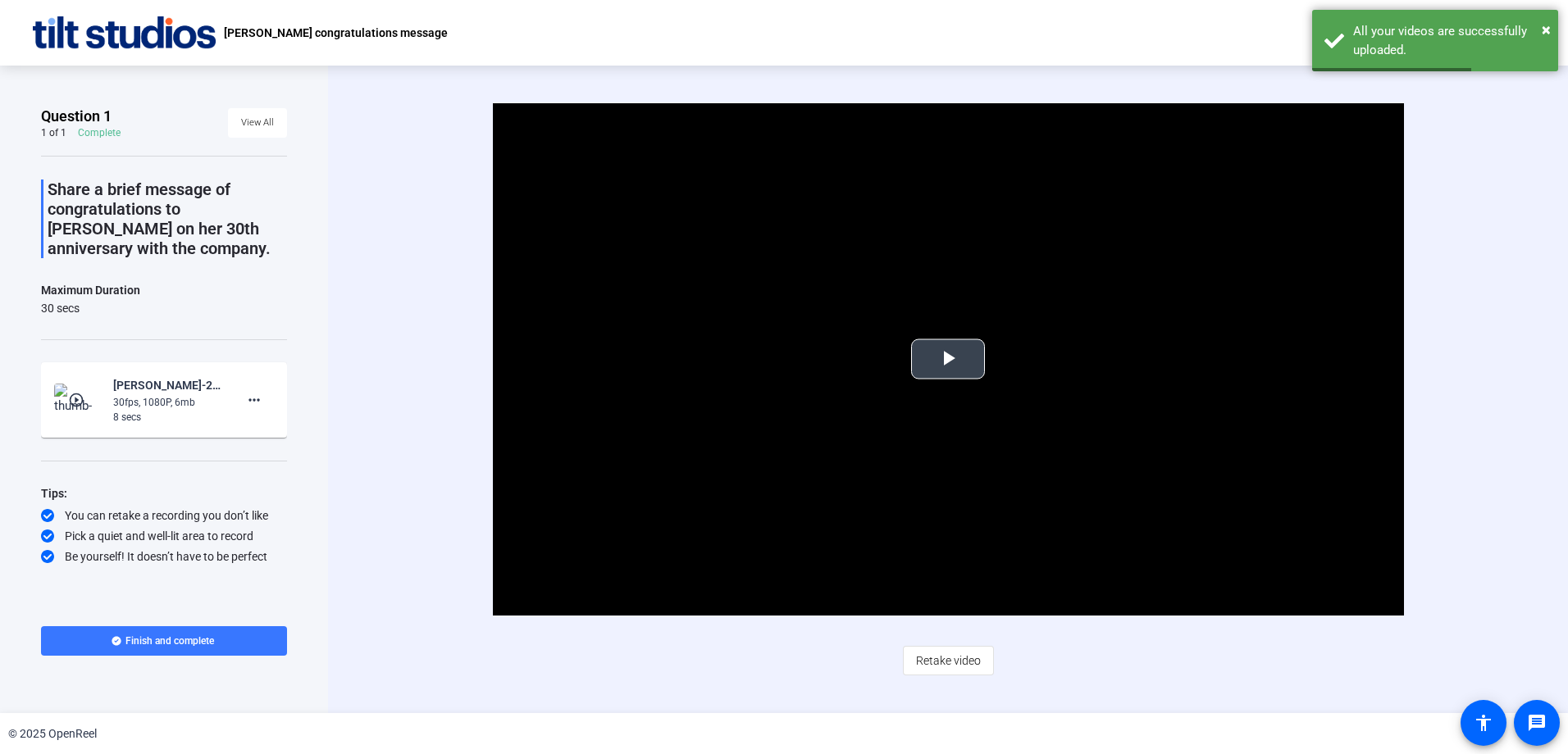
click at [948, 359] on span "Video Player" at bounding box center [948, 359] width 0 height 0
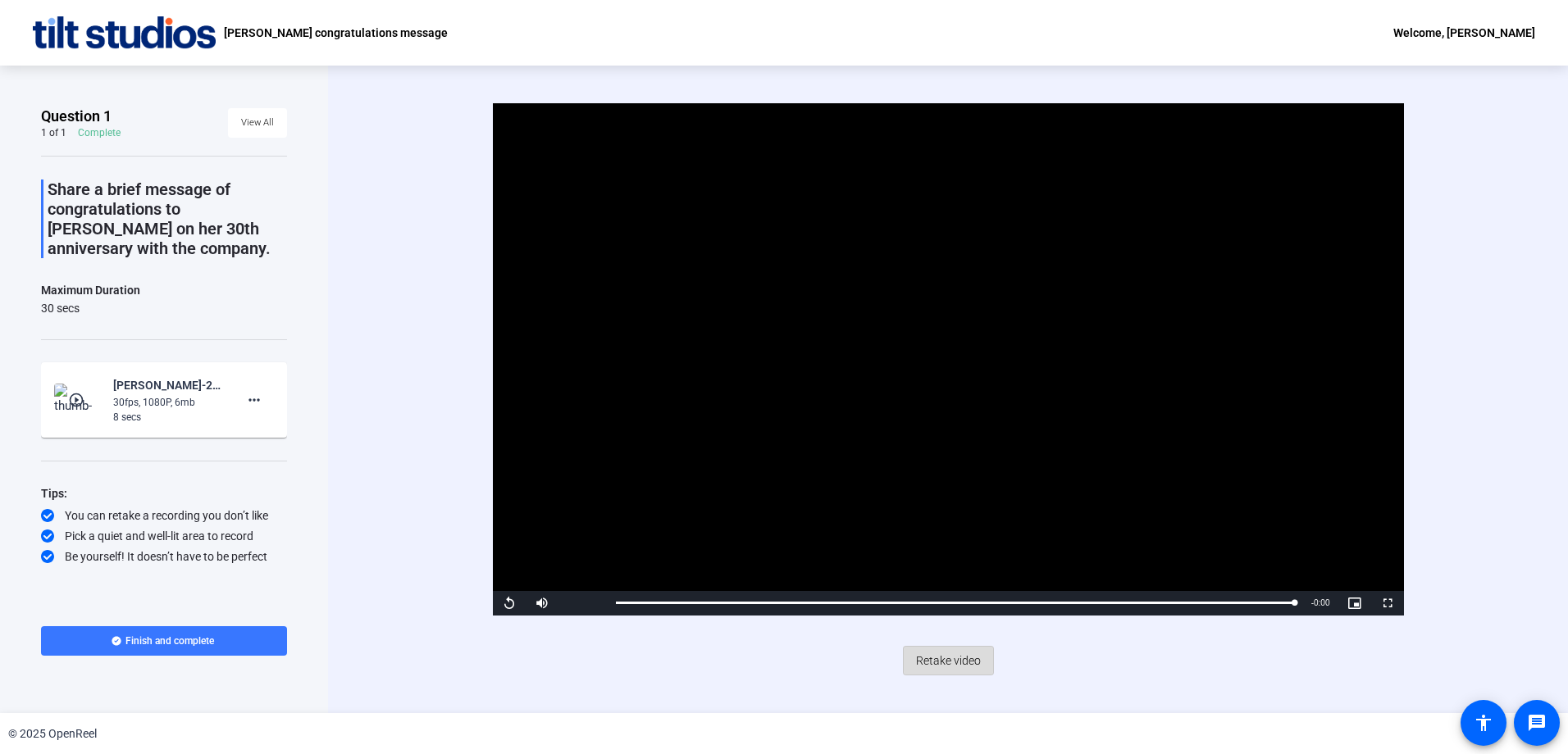
click at [963, 663] on span "Retake video" at bounding box center [948, 661] width 65 height 32
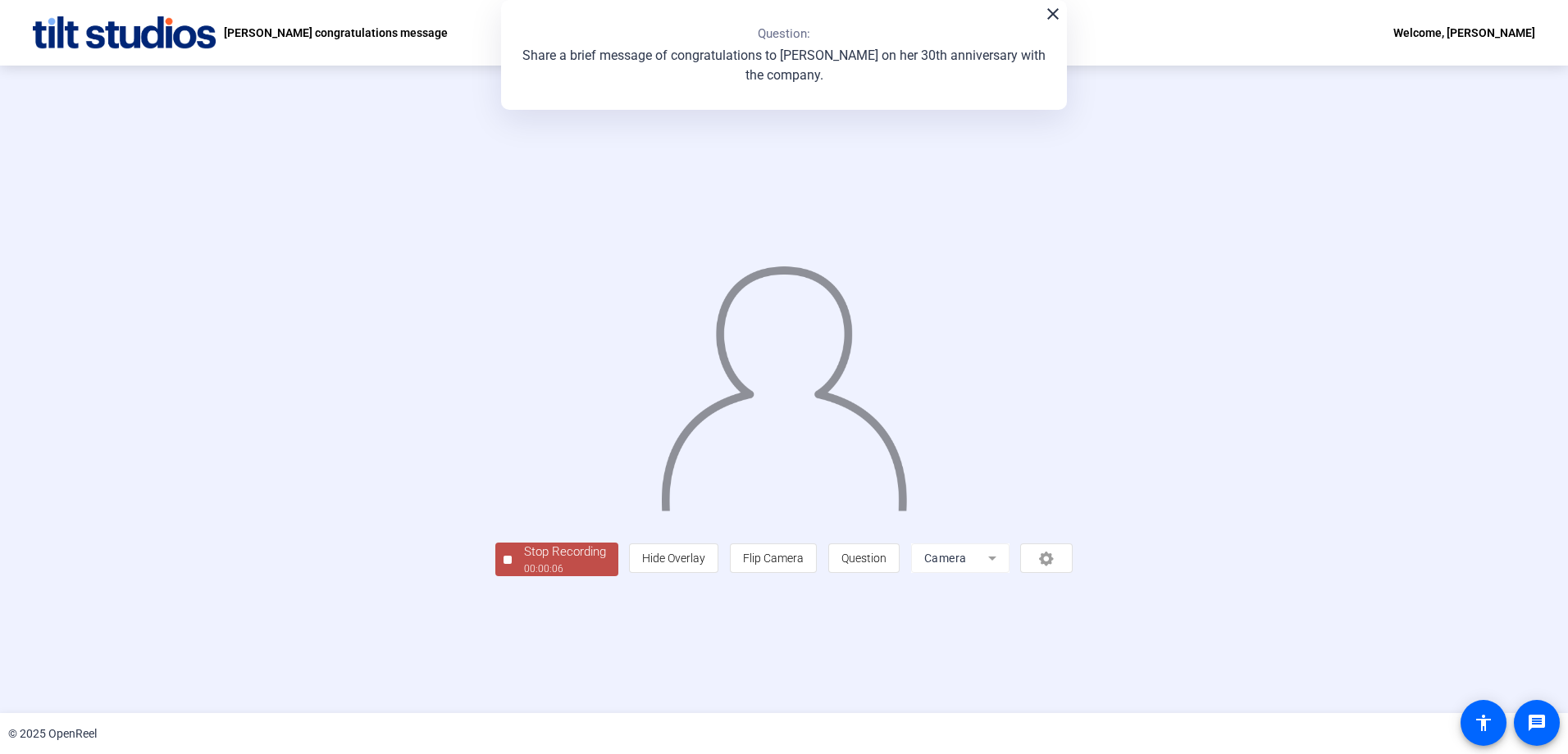
click at [524, 562] on div "Stop Recording" at bounding box center [565, 552] width 82 height 19
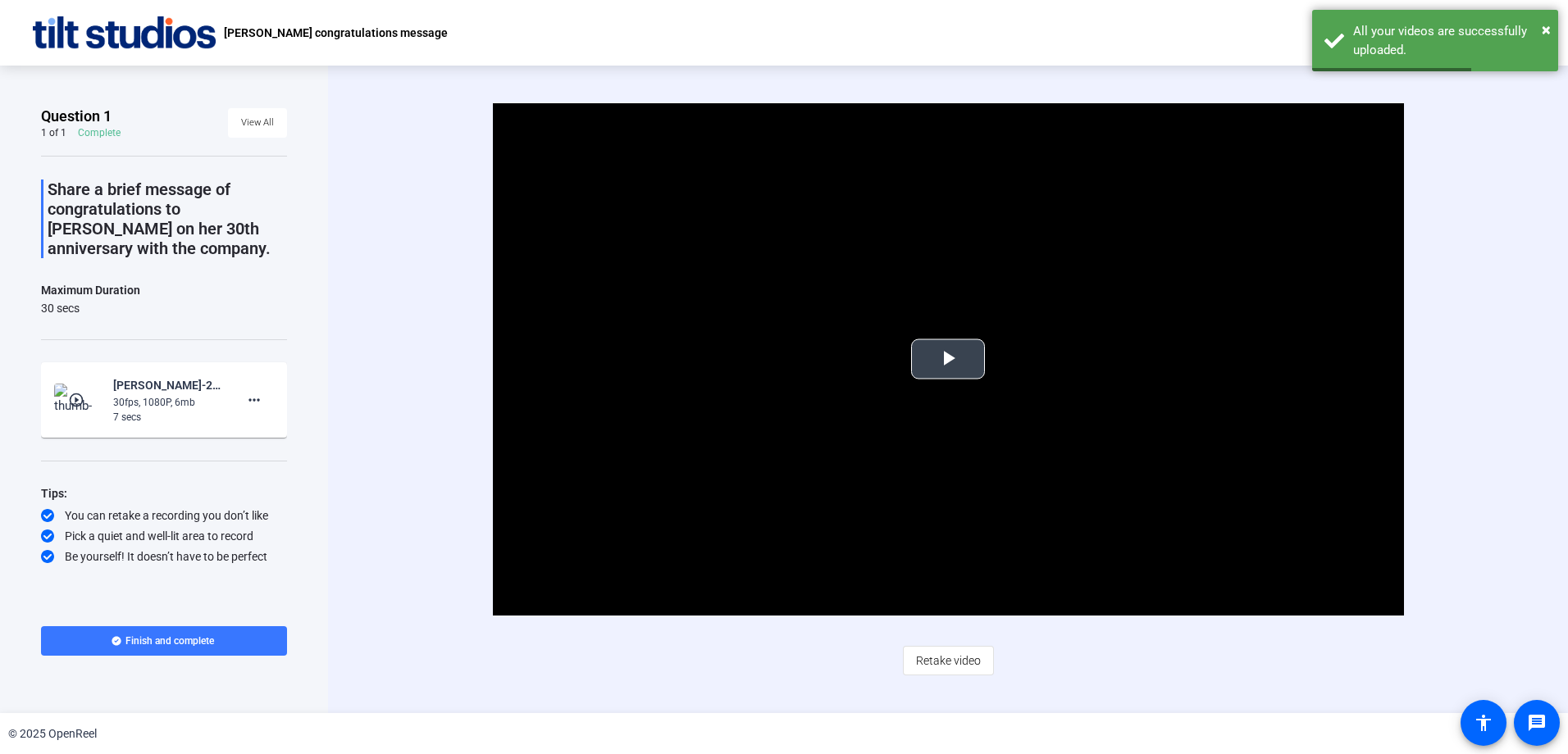
click at [948, 359] on span "Video Player" at bounding box center [948, 359] width 0 height 0
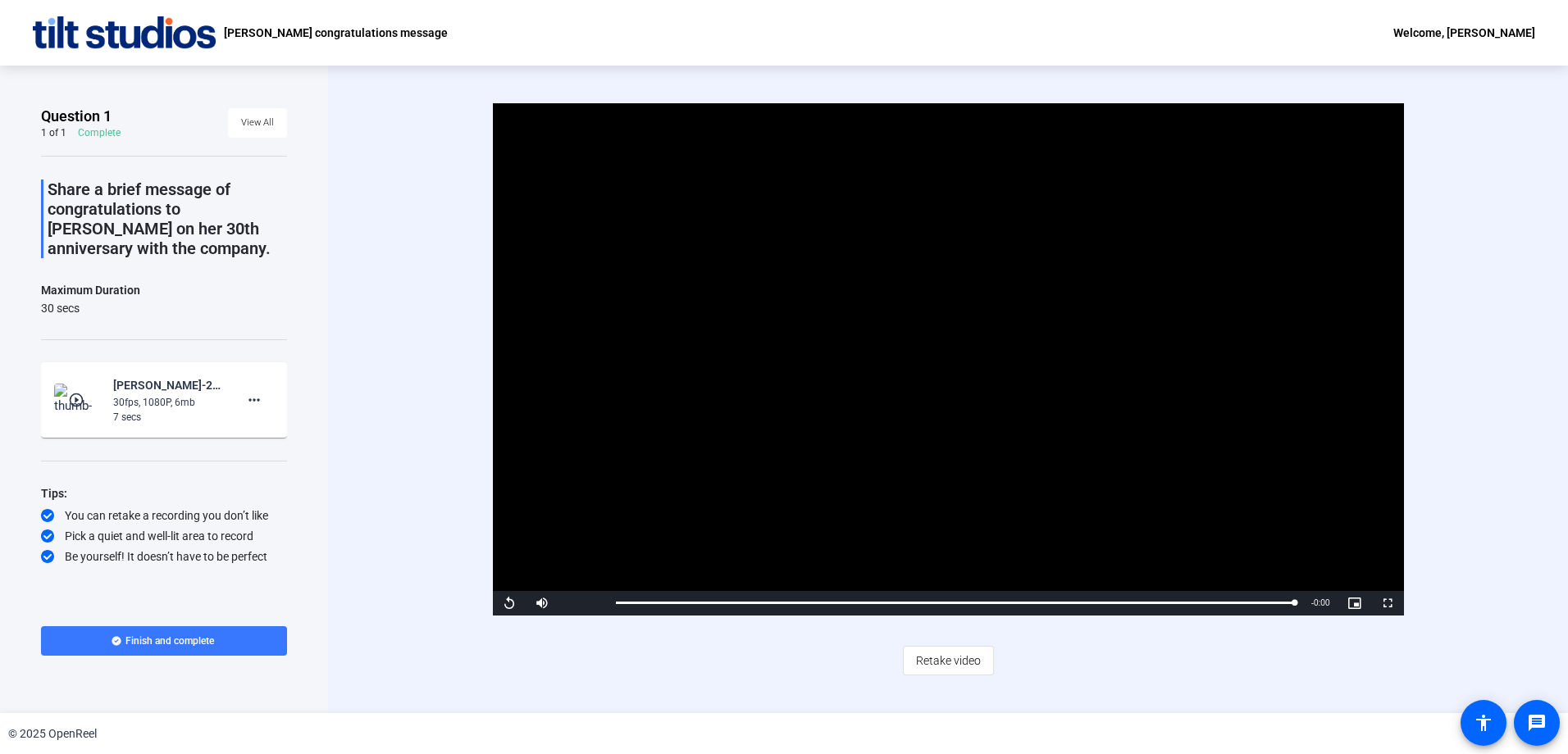
drag, startPoint x: 257, startPoint y: 398, endPoint x: 325, endPoint y: 445, distance: 82.7
click at [334, 450] on div "Video Player is loading. Play Video Replay Mute Current Time 0:07 / Duration 0:…" at bounding box center [947, 389] width 1239 height 648
click at [253, 400] on mat-icon "more_horiz" at bounding box center [255, 400] width 20 height 20
click at [271, 433] on span "Delete clip" at bounding box center [280, 435] width 66 height 20
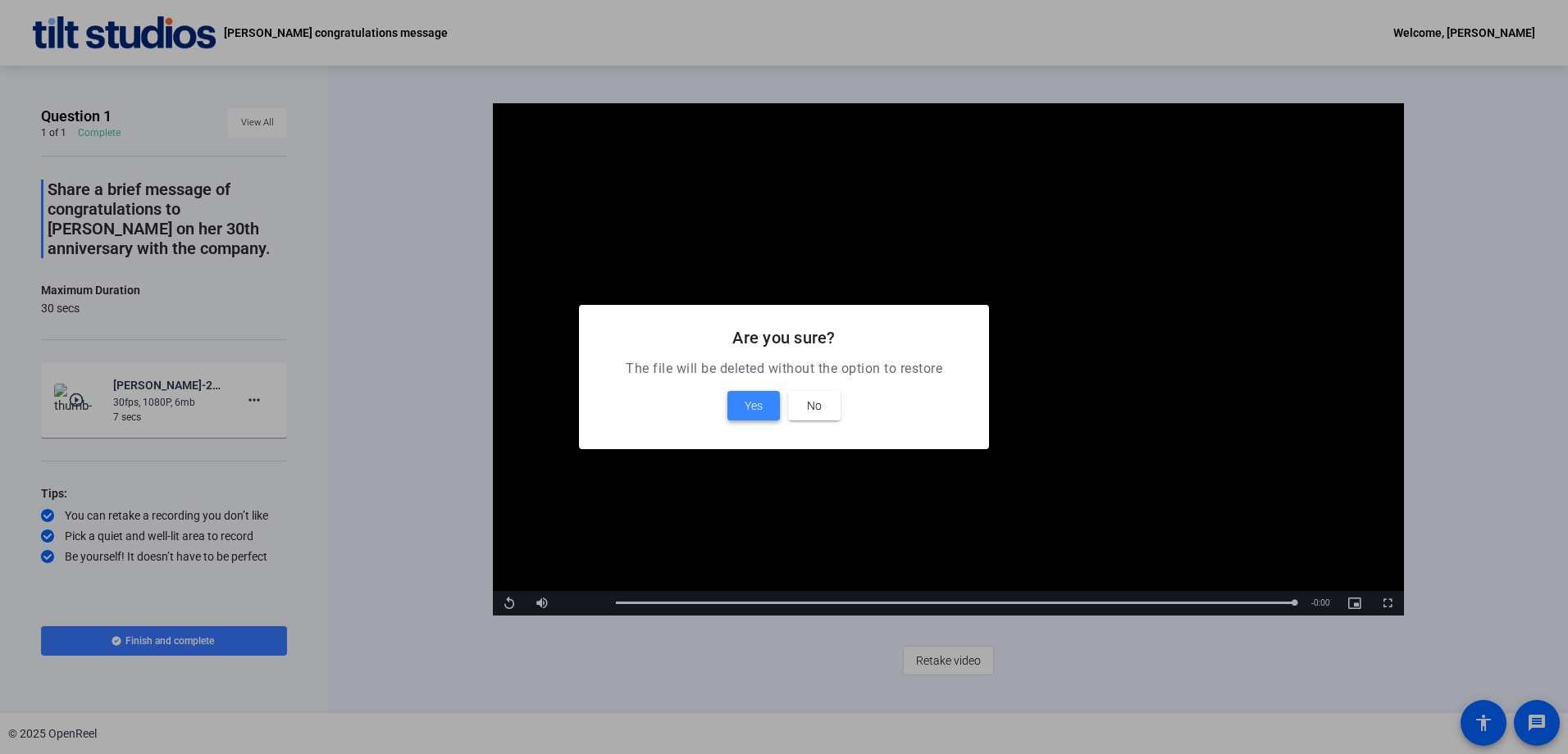
drag, startPoint x: 775, startPoint y: 402, endPoint x: 758, endPoint y: 401, distance: 17.0
click at [771, 401] on span at bounding box center [753, 406] width 52 height 39
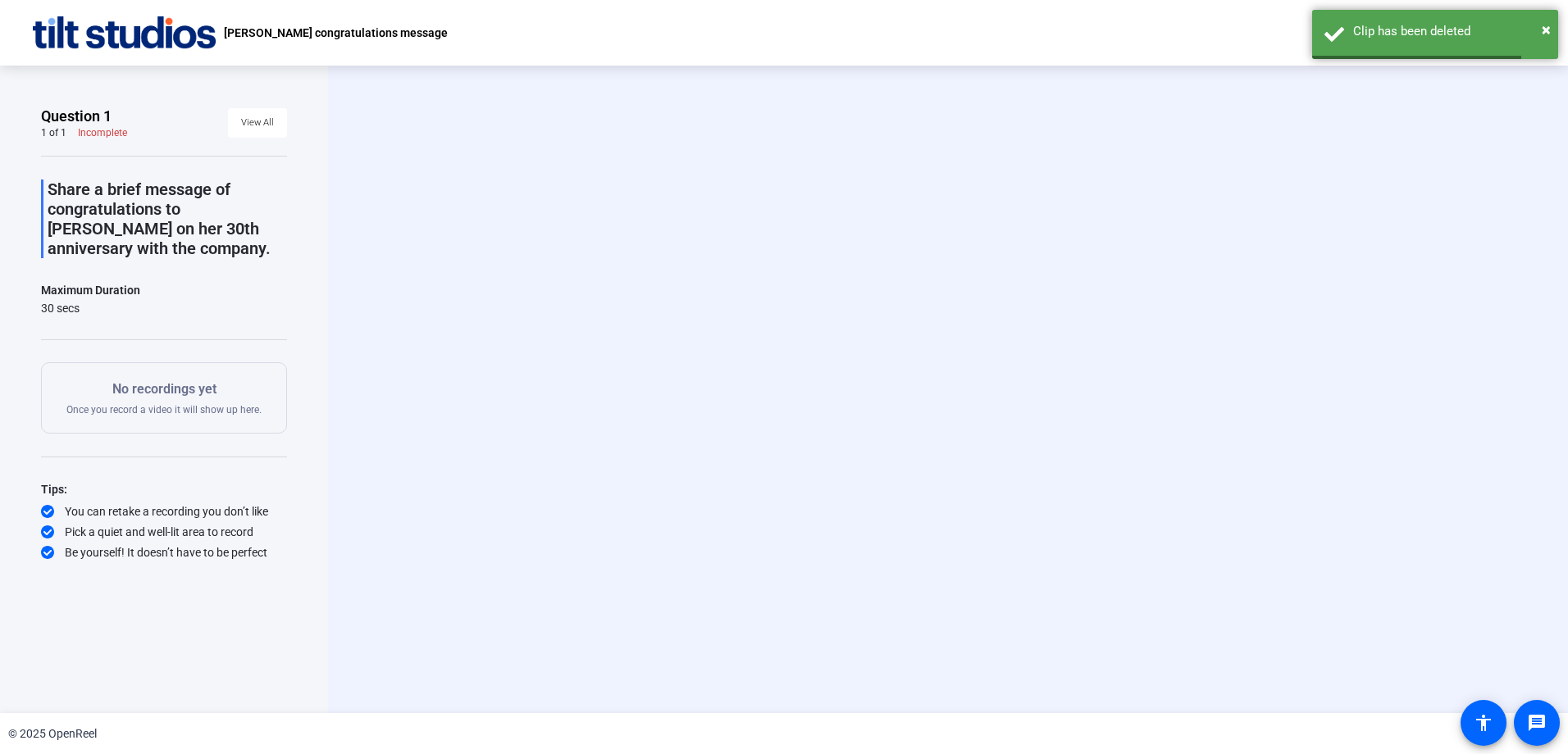
click at [372, 373] on div "Start Recording person Hide Overlay flip Flip Camera question_mark Question Cam…" at bounding box center [947, 389] width 1239 height 648
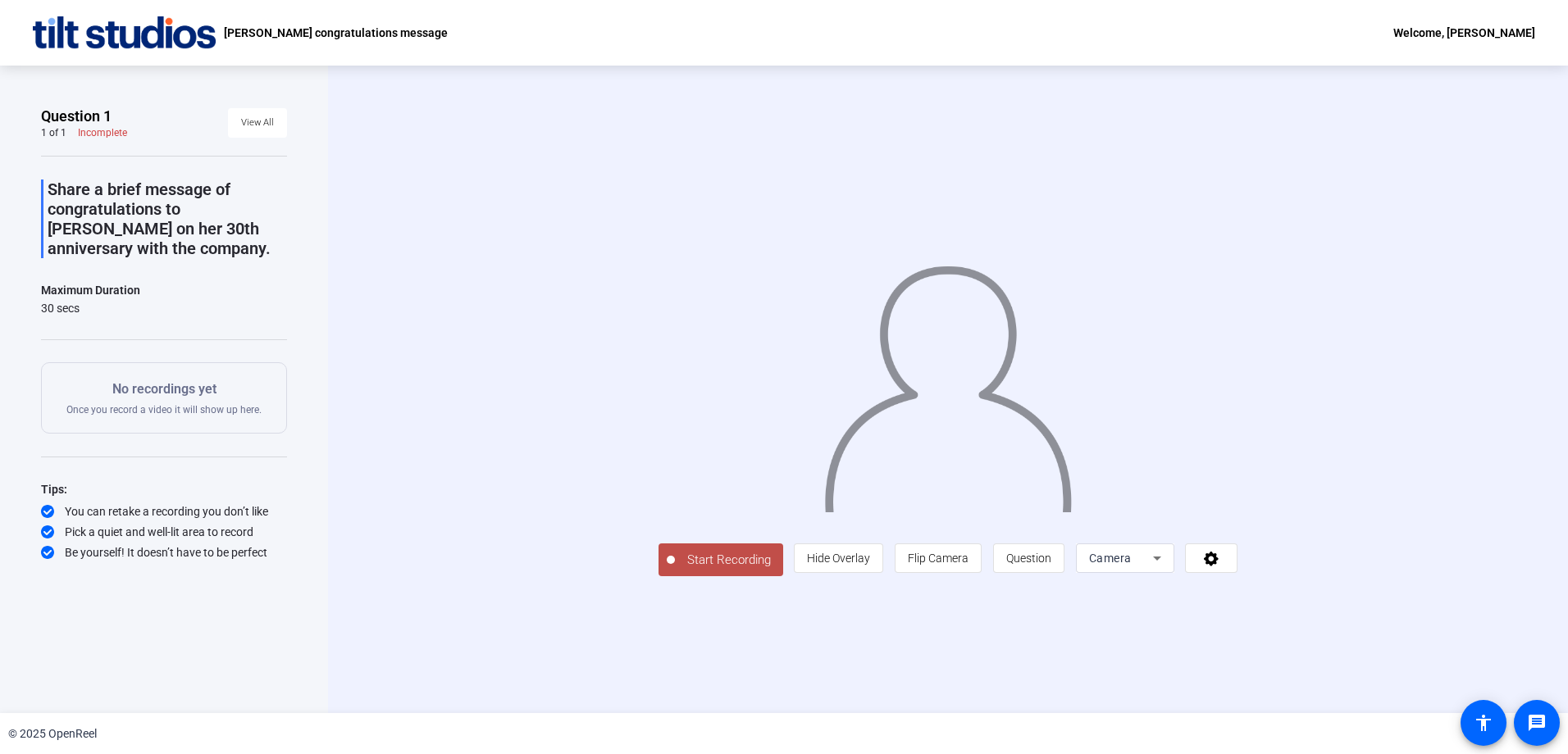
click at [674, 570] on span "Start Recording" at bounding box center [728, 560] width 108 height 19
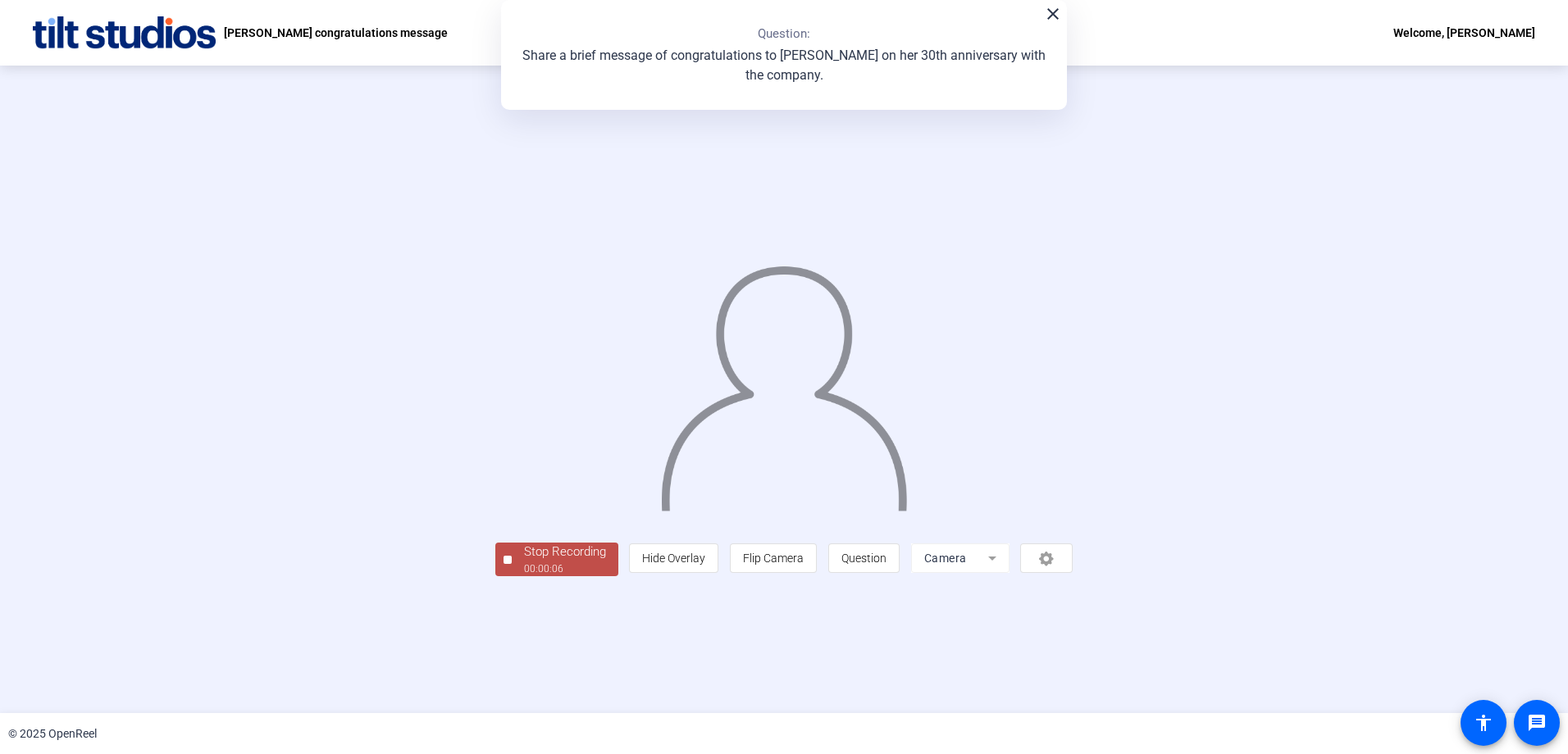
click at [410, 688] on div "Stop Recording 00:00:06 person Hide Overlay flip Flip Camera question_mark Ques…" at bounding box center [784, 389] width 1568 height 648
click at [524, 576] on div "00:00:07" at bounding box center [565, 569] width 82 height 15
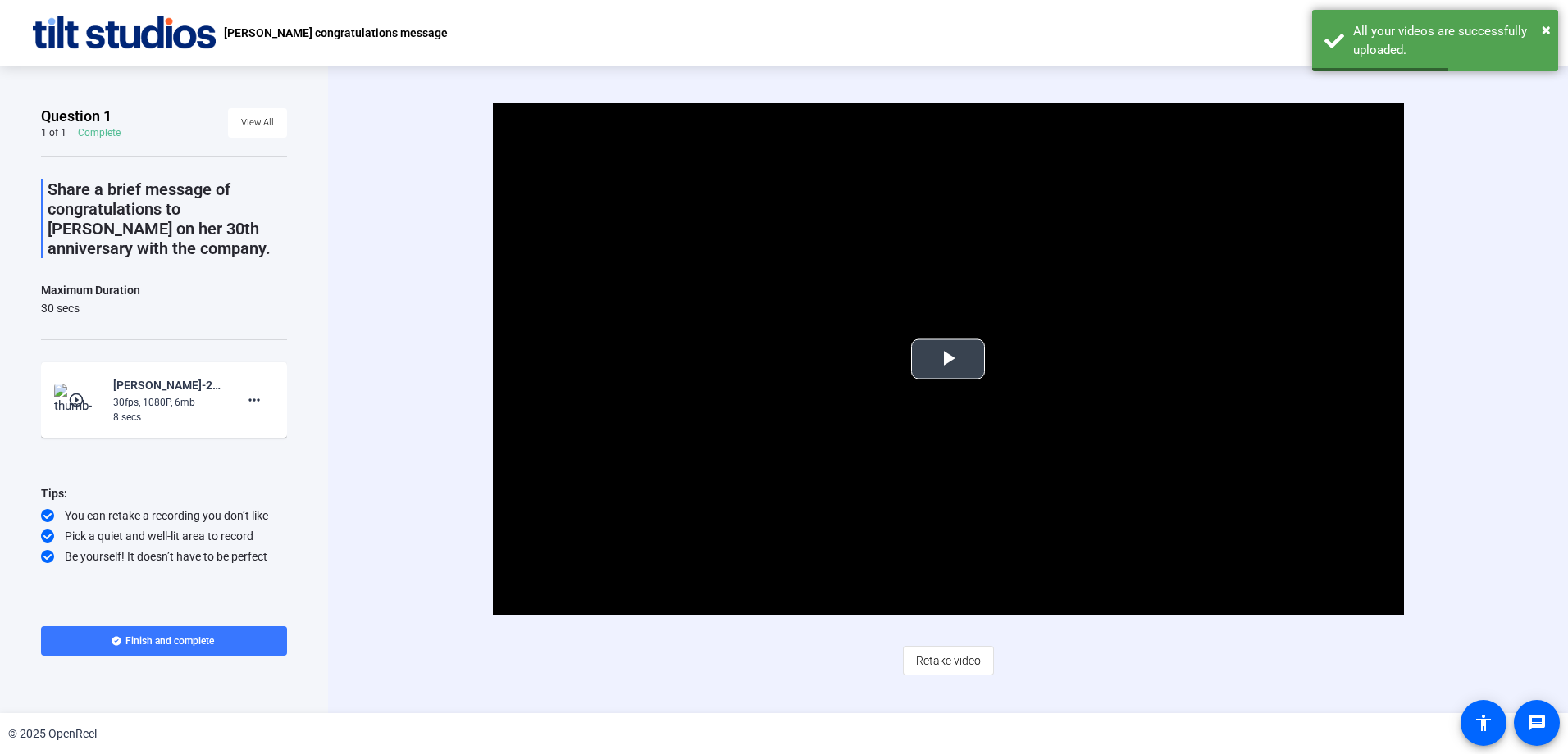
click at [948, 359] on span "Video Player" at bounding box center [948, 359] width 0 height 0
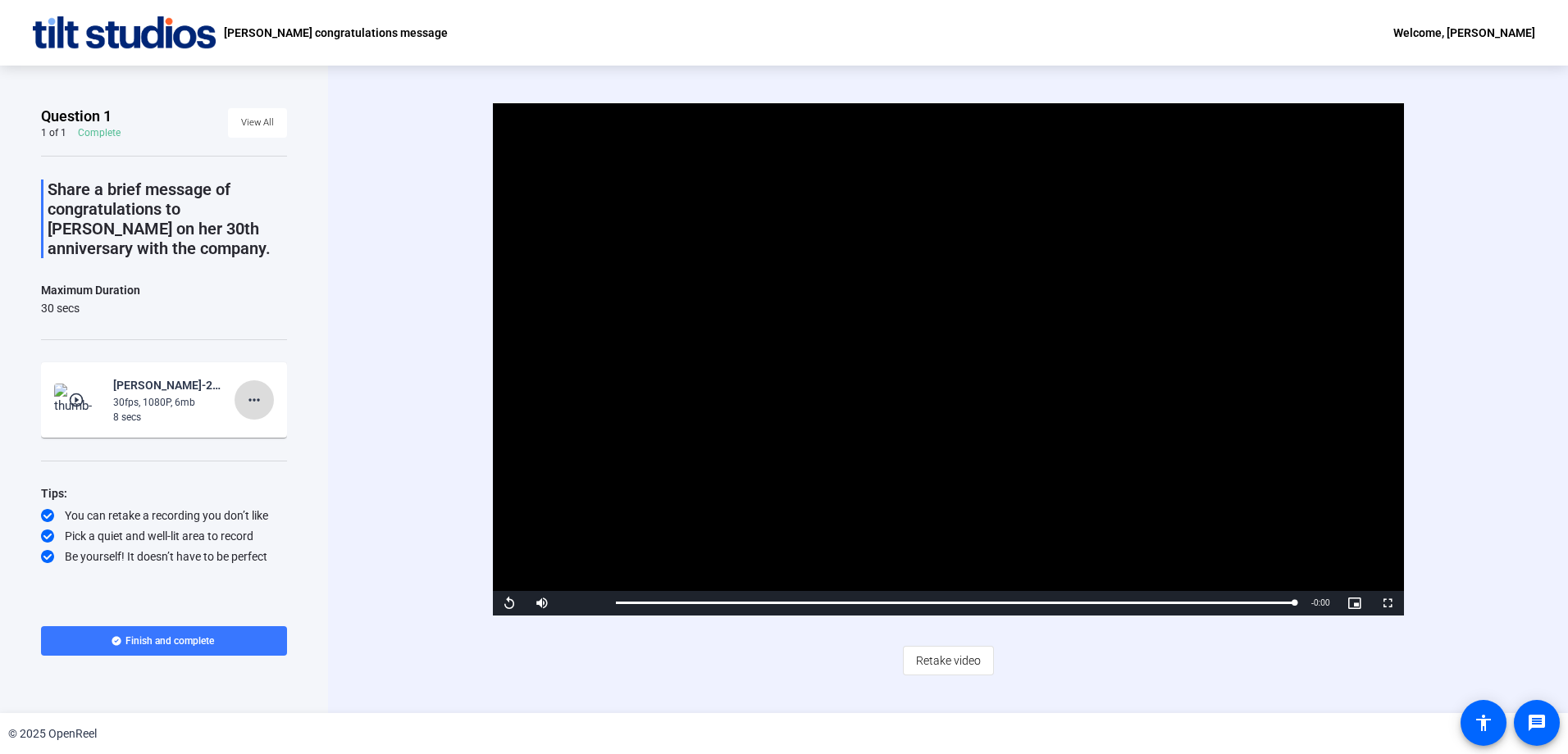
click at [262, 402] on mat-icon "more_horiz" at bounding box center [255, 400] width 20 height 20
click at [280, 442] on span "Delete clip" at bounding box center [280, 435] width 66 height 20
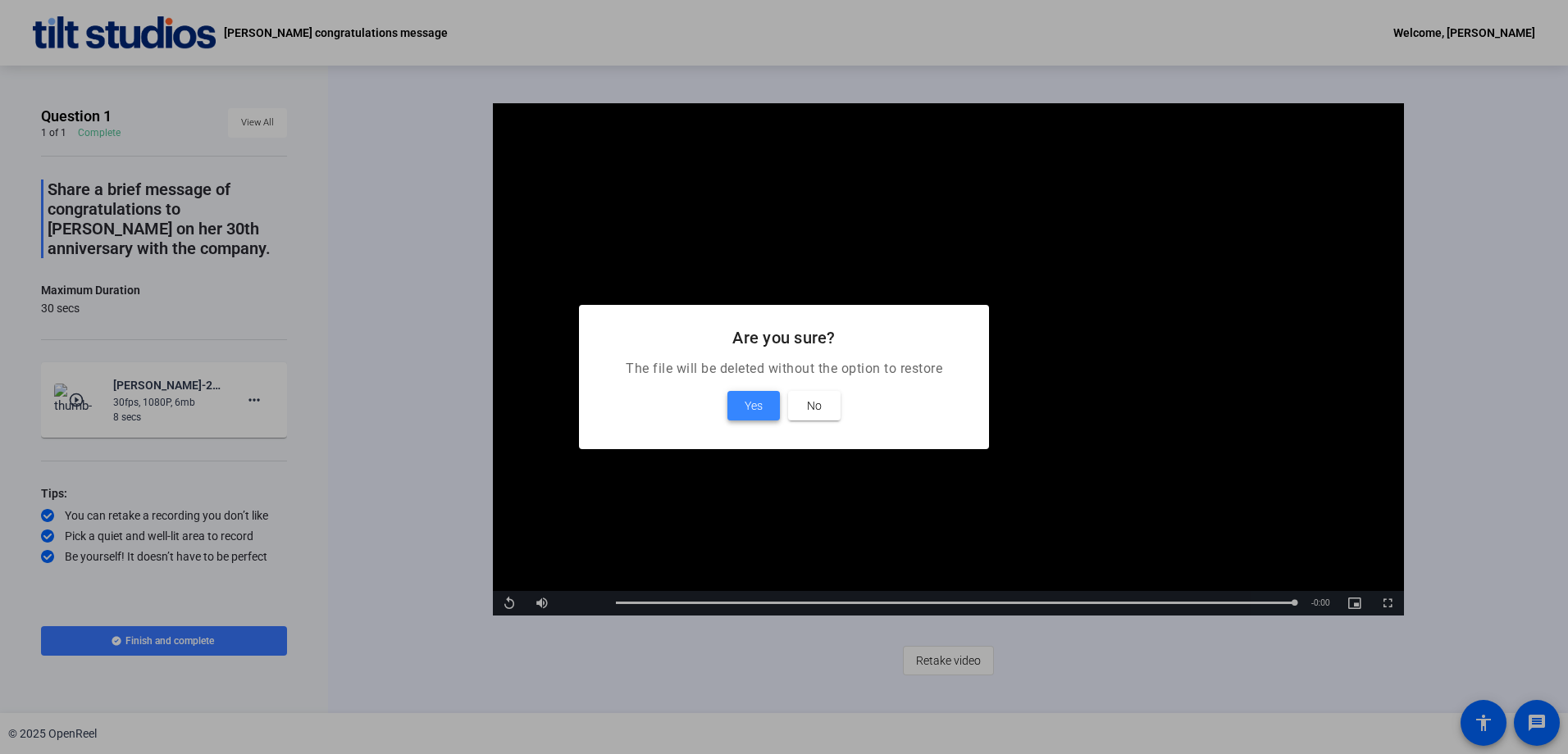
click at [766, 399] on span at bounding box center [753, 406] width 52 height 39
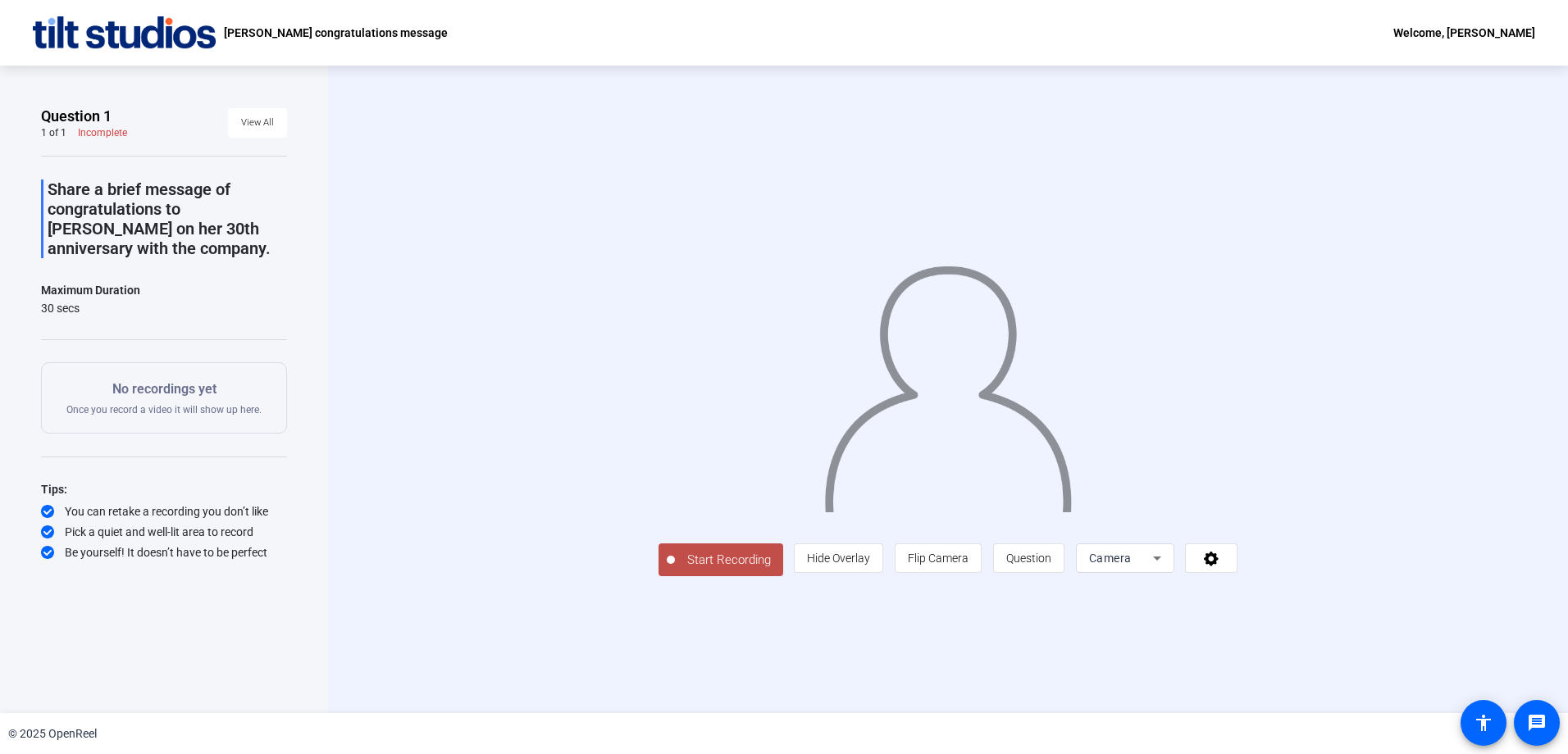
click at [371, 415] on div "Start Recording person Hide Overlay flip Flip Camera question_mark Question Cam…" at bounding box center [947, 389] width 1239 height 648
click at [396, 255] on div "Start Recording person Hide Overlay flip Flip Camera question_mark Question Cam…" at bounding box center [947, 389] width 1239 height 648
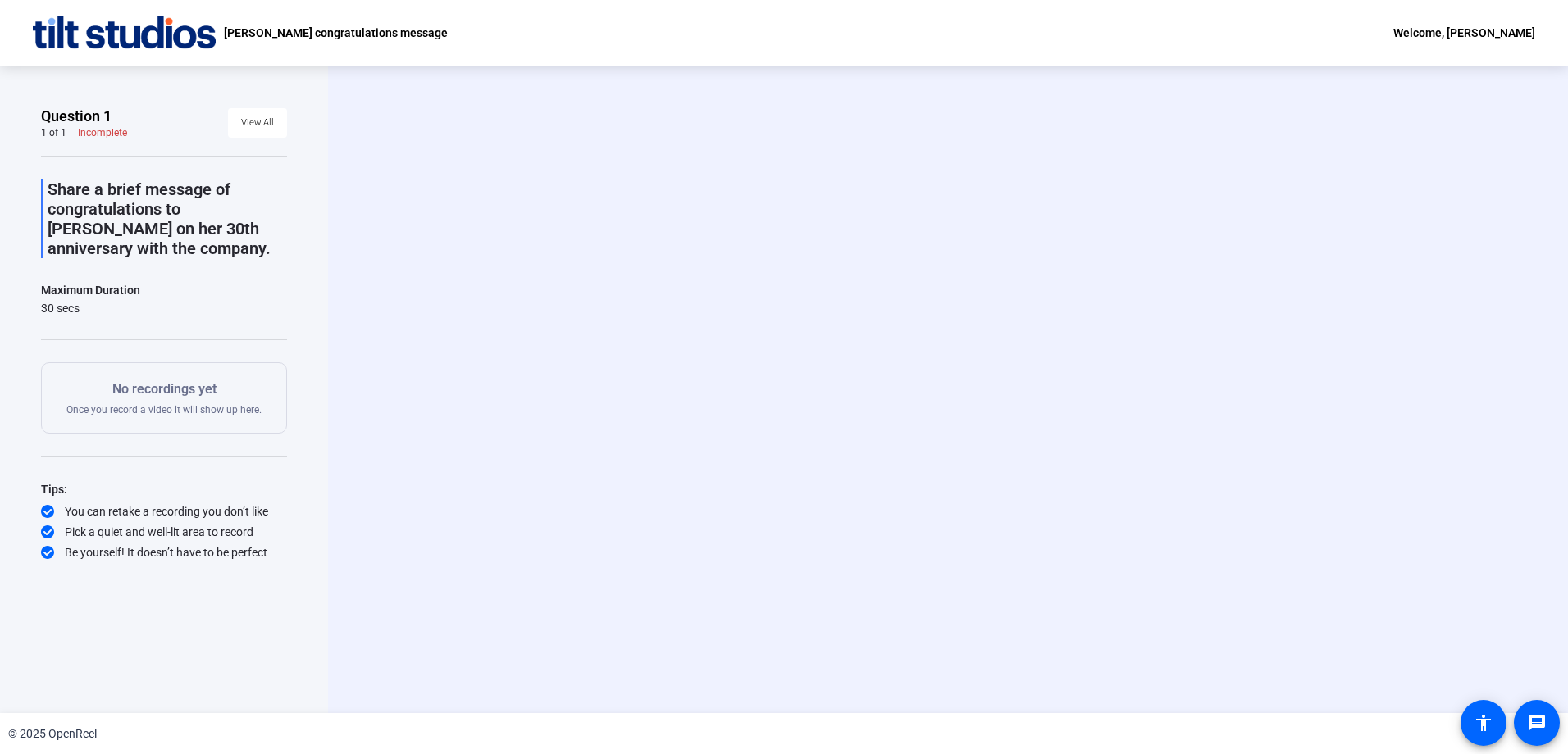
click at [261, 303] on div "Maximum Duration 30 secs" at bounding box center [163, 298] width 246 height 36
click at [263, 122] on span "View All" at bounding box center [258, 123] width 33 height 25
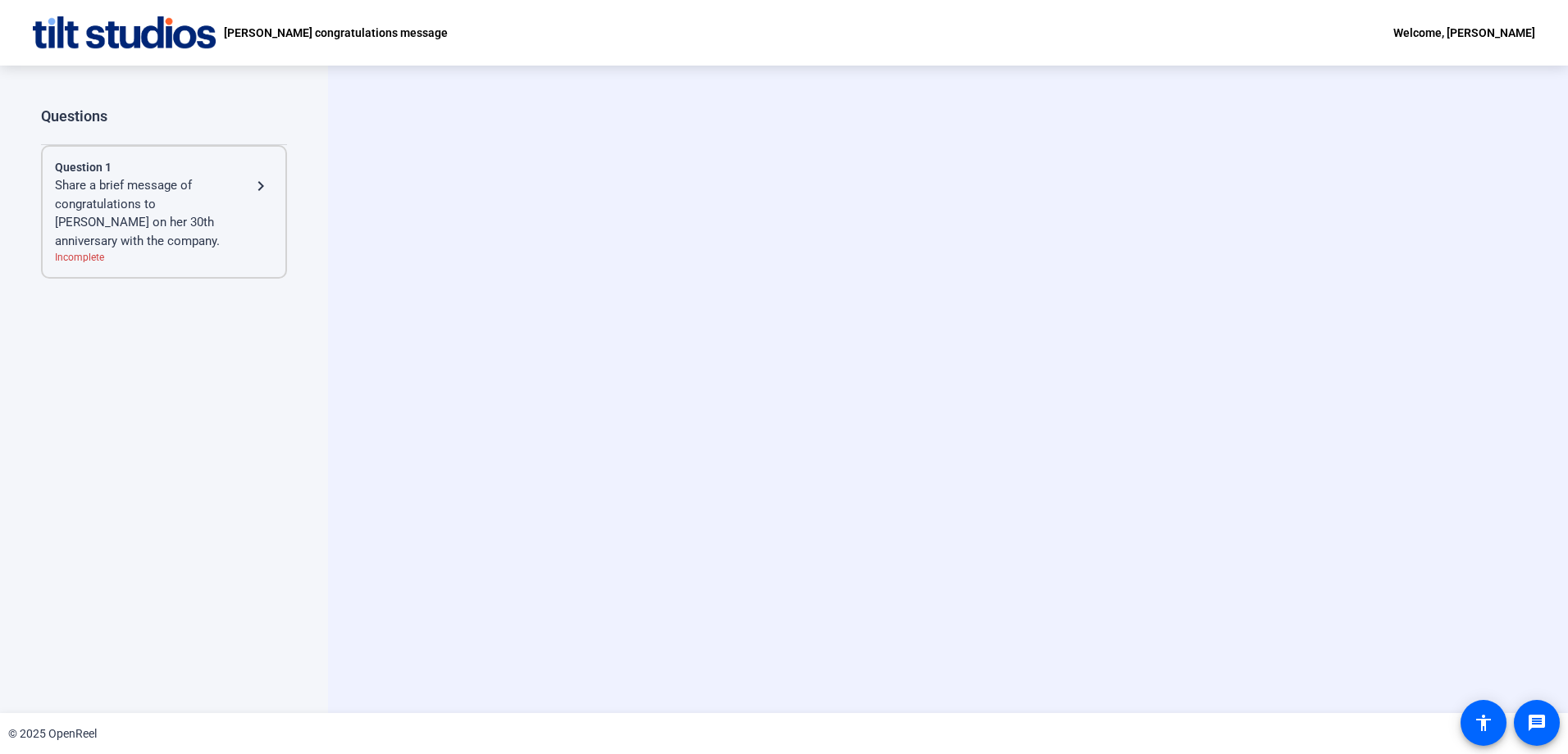
click at [261, 182] on mat-icon "navigate_next" at bounding box center [261, 187] width 20 height 20
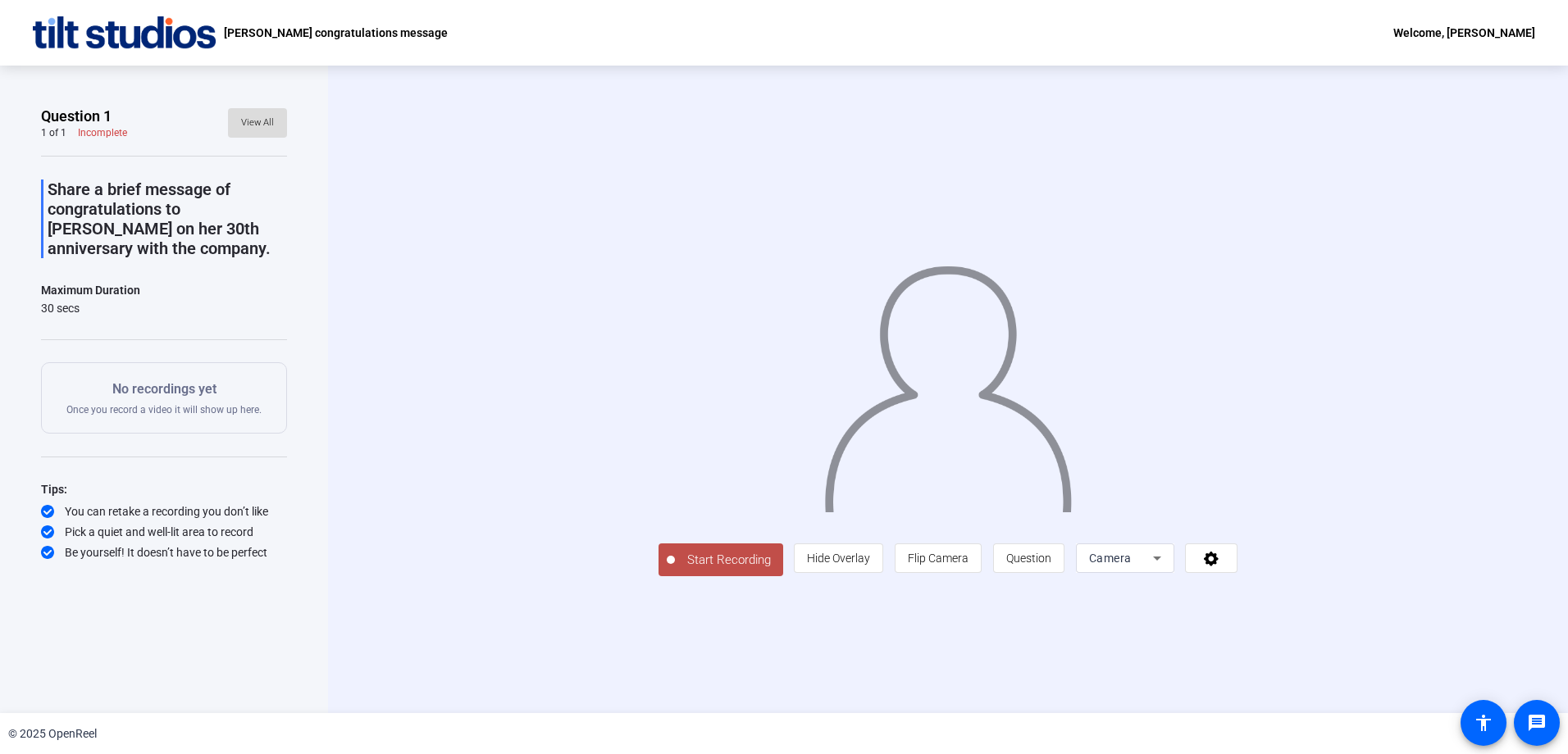
click at [260, 125] on span "View All" at bounding box center [258, 123] width 33 height 25
